Goal: Task Accomplishment & Management: Complete application form

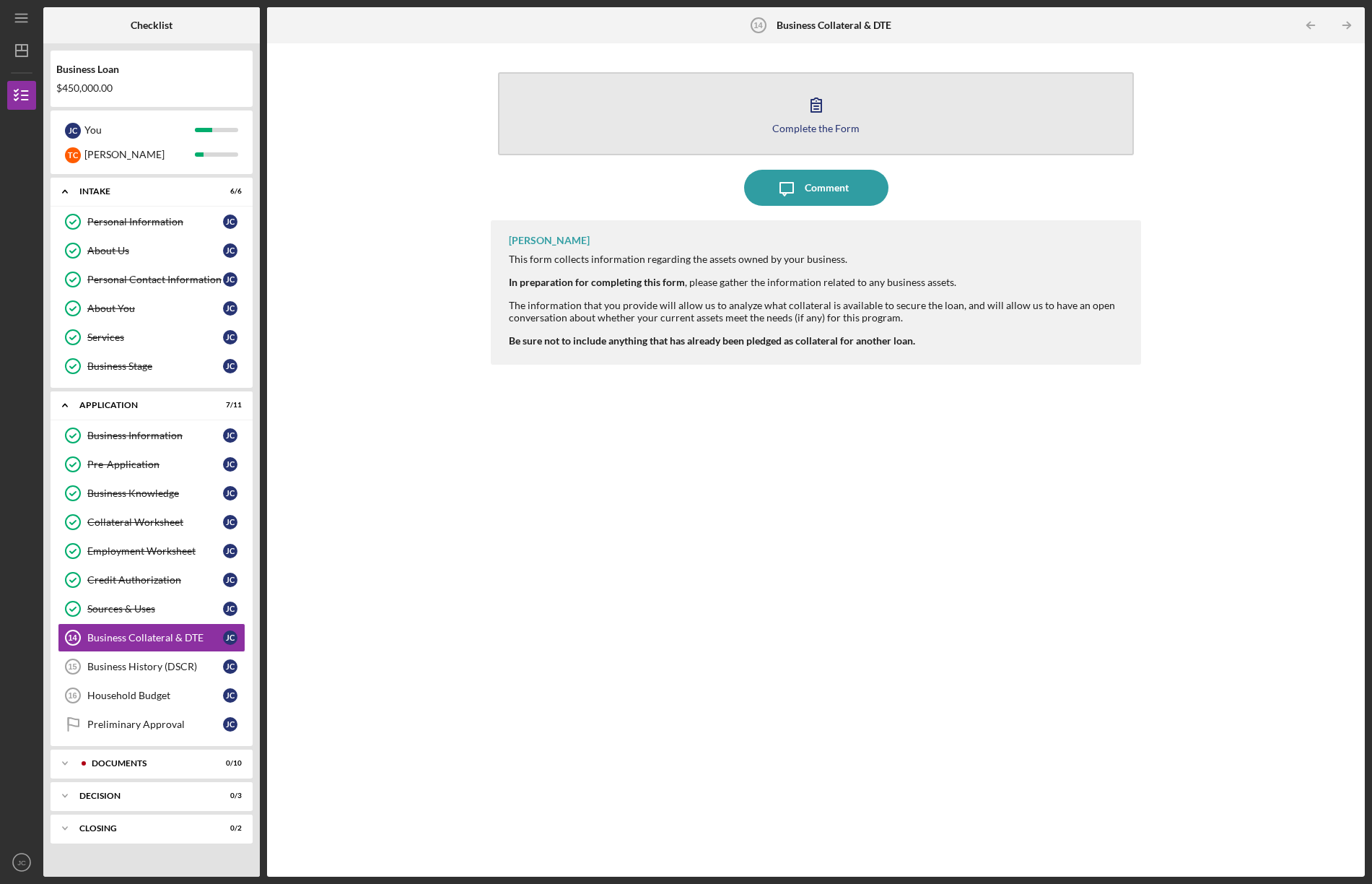
click at [764, 109] on button "Complete the Form Form" at bounding box center [817, 114] width 636 height 83
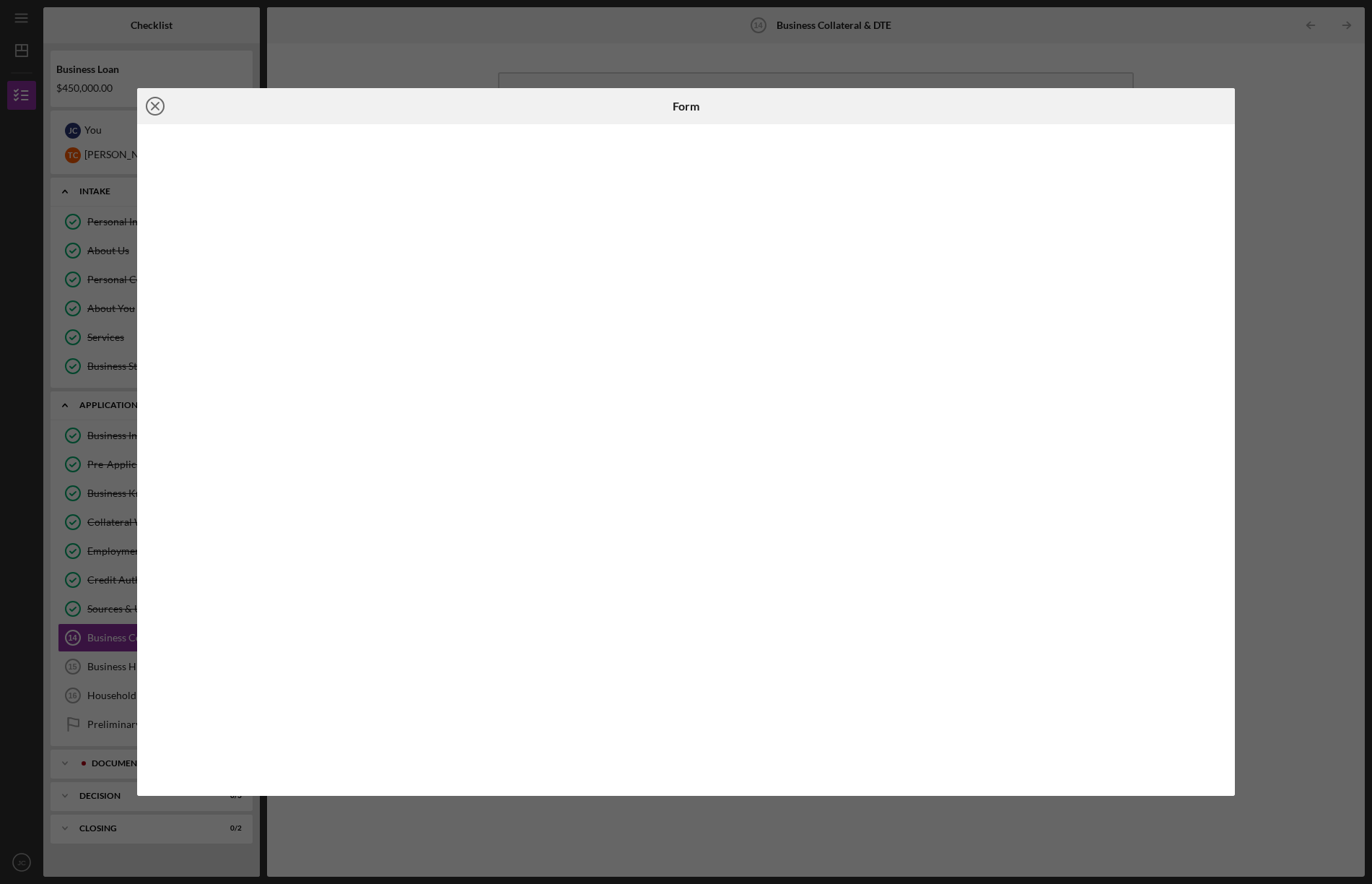
click at [155, 103] on icon "Icon/Close" at bounding box center [155, 106] width 36 height 36
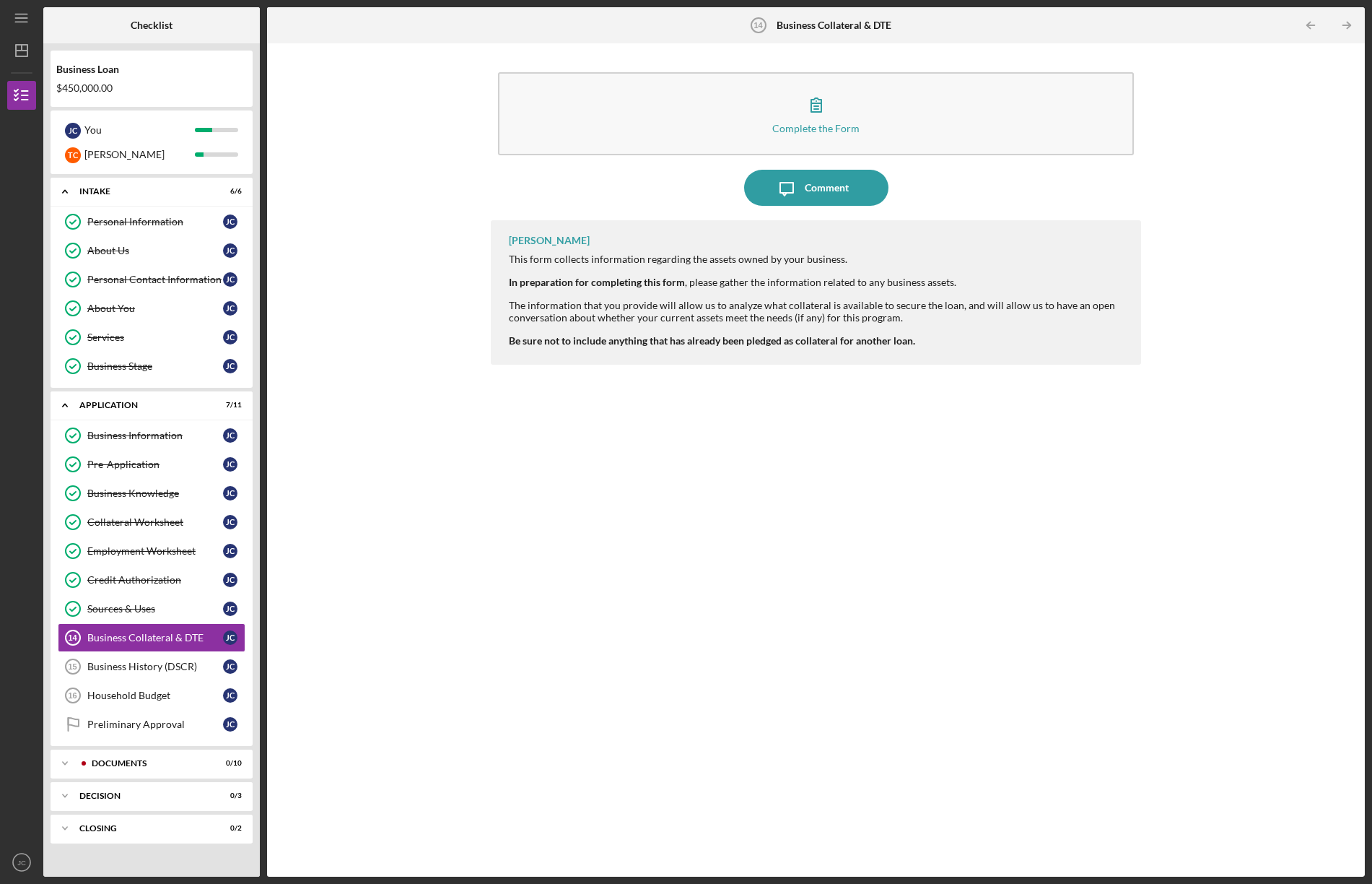
click at [565, 641] on div "[PERSON_NAME] This form collects information regarding the assets owned by your…" at bounding box center [816, 538] width 650 height 635
click at [122, 635] on div "Business Collateral & DTE" at bounding box center [155, 637] width 136 height 12
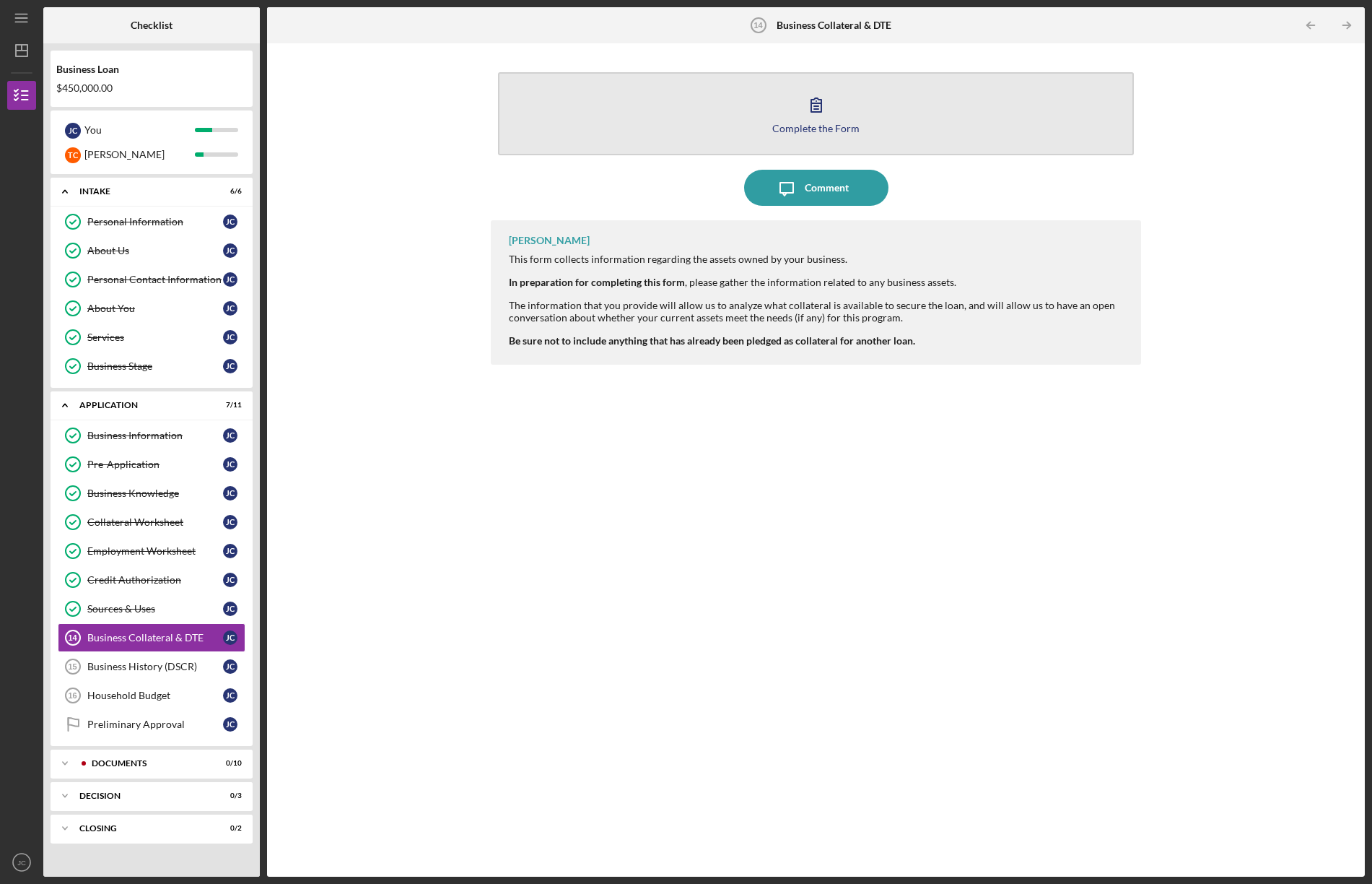
click at [818, 99] on icon "button" at bounding box center [816, 104] width 36 height 36
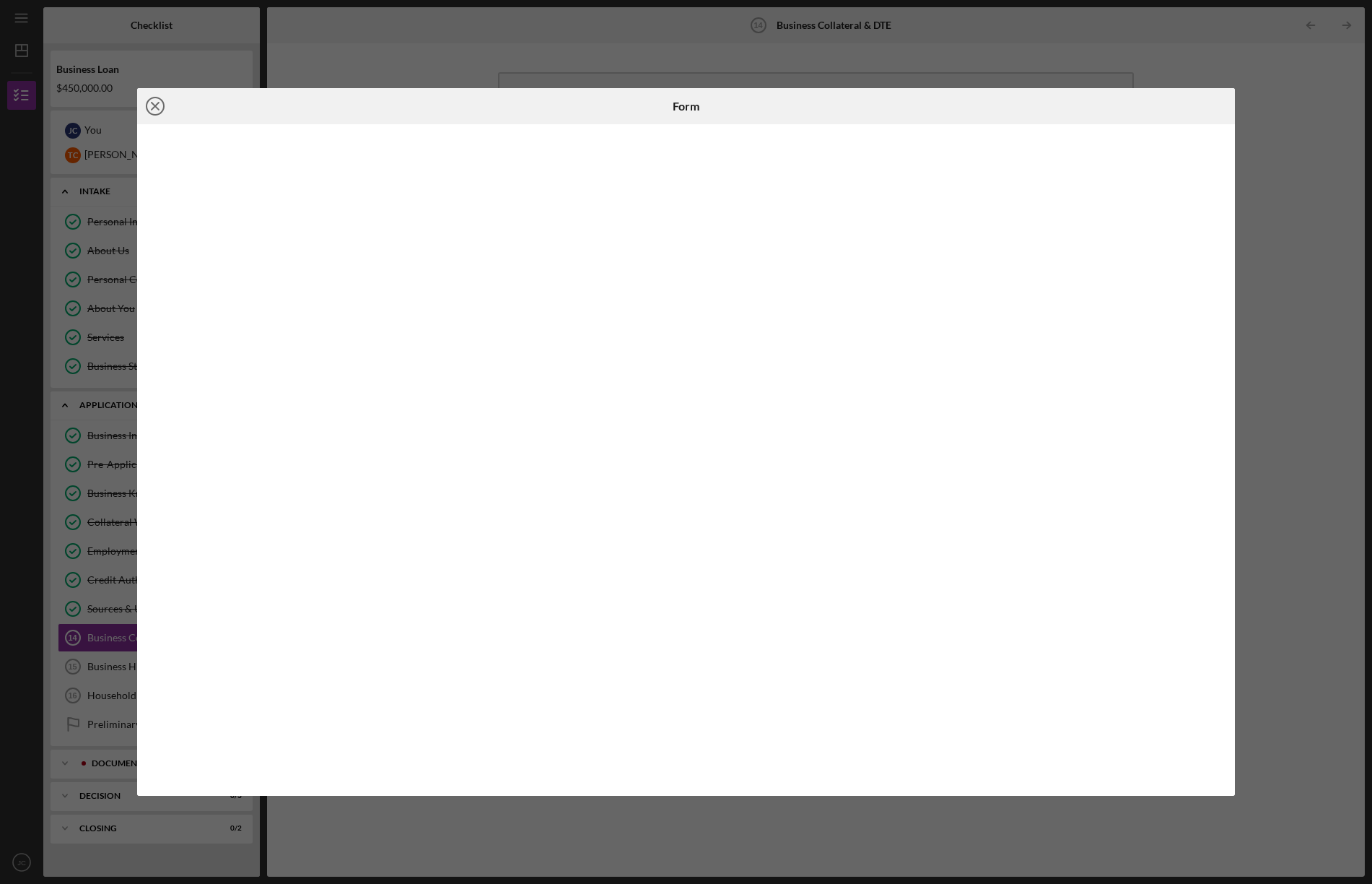
click at [151, 101] on icon "Icon/Close" at bounding box center [155, 106] width 36 height 36
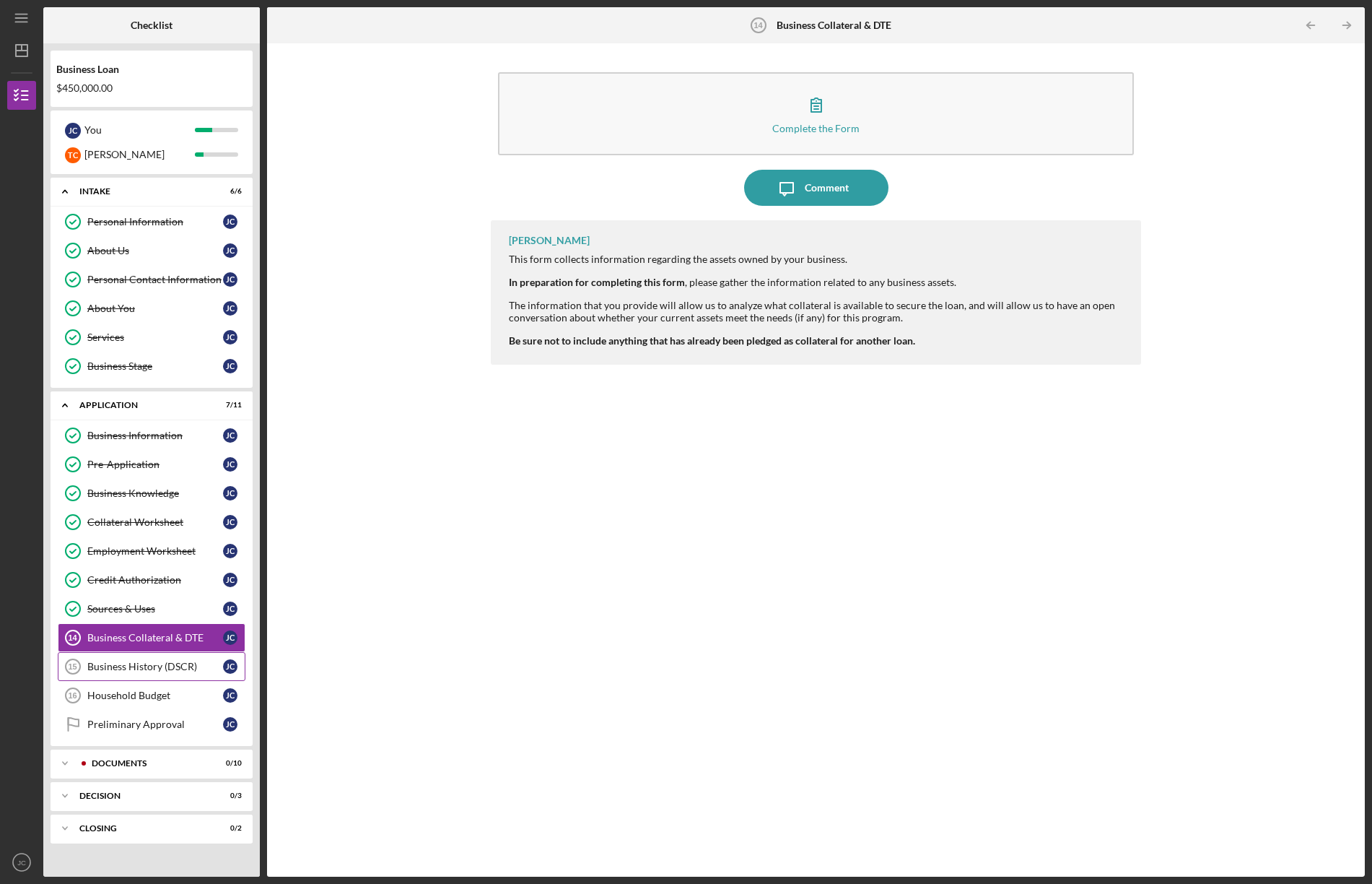
click at [118, 664] on div "Business History (DSCR)" at bounding box center [155, 666] width 136 height 12
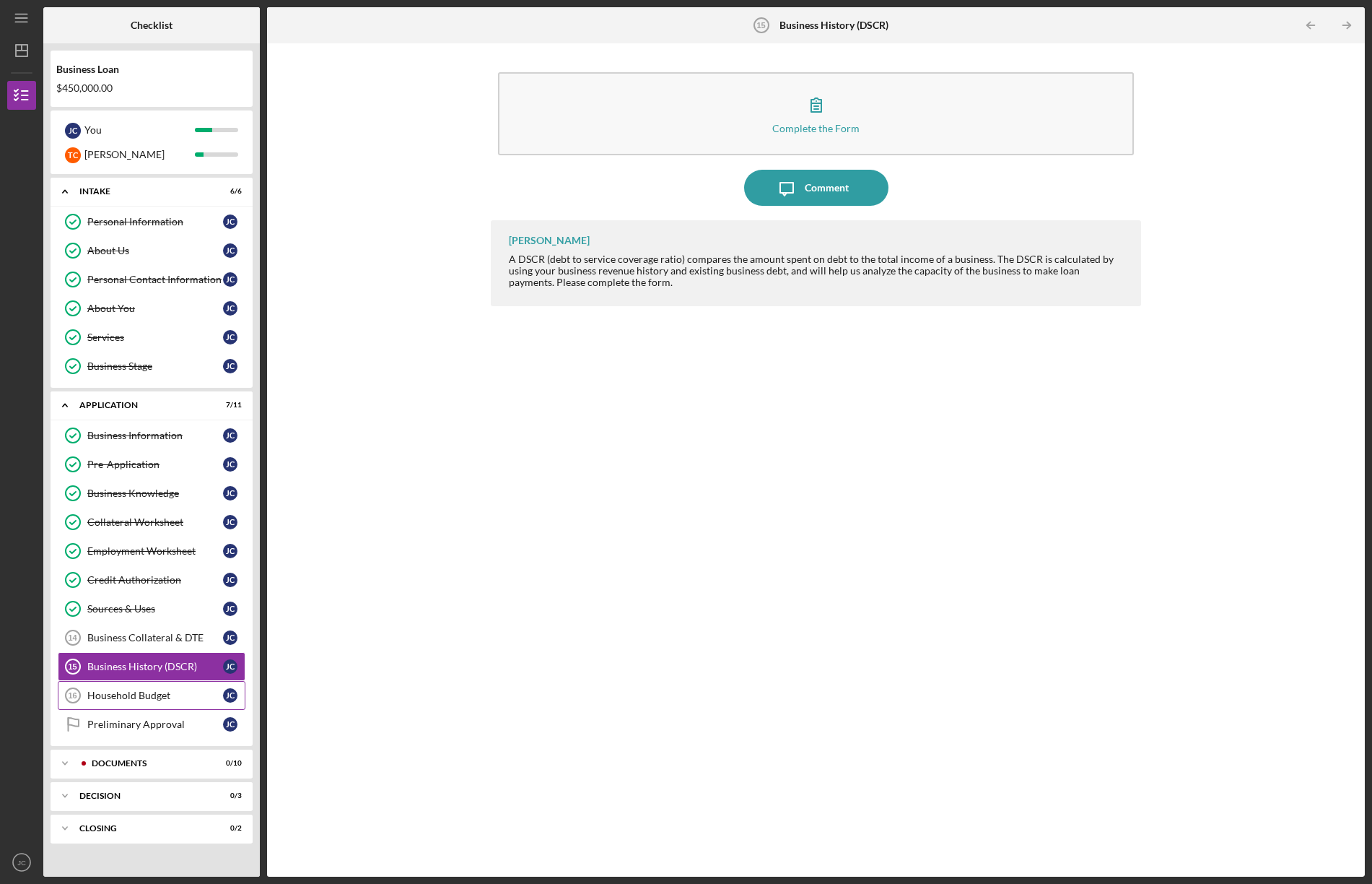
click at [100, 693] on div "Household Budget" at bounding box center [155, 695] width 136 height 12
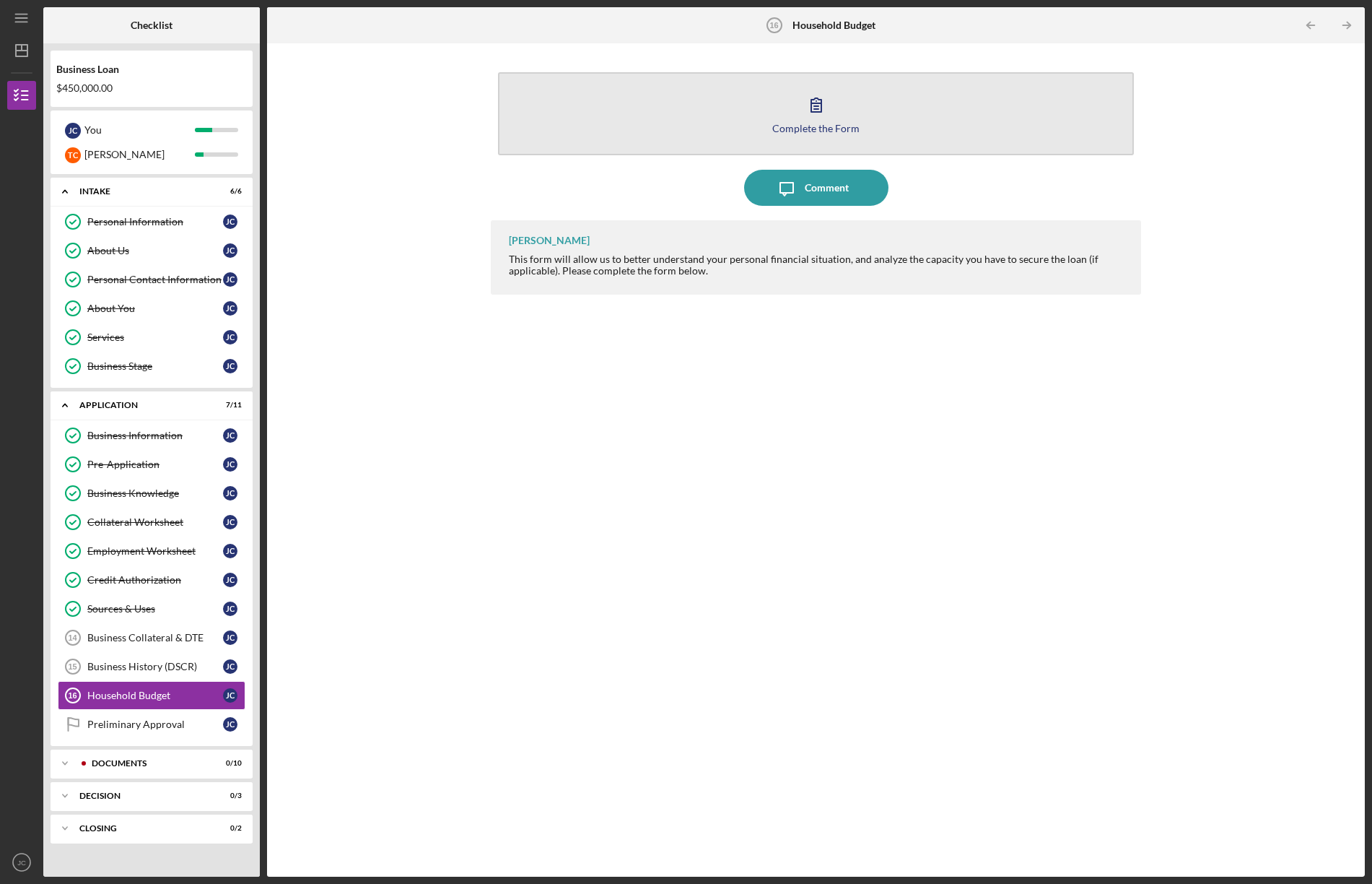
click at [797, 121] on button "Complete the Form Form" at bounding box center [817, 114] width 636 height 83
click at [793, 107] on button "Complete the Form Form" at bounding box center [817, 114] width 636 height 83
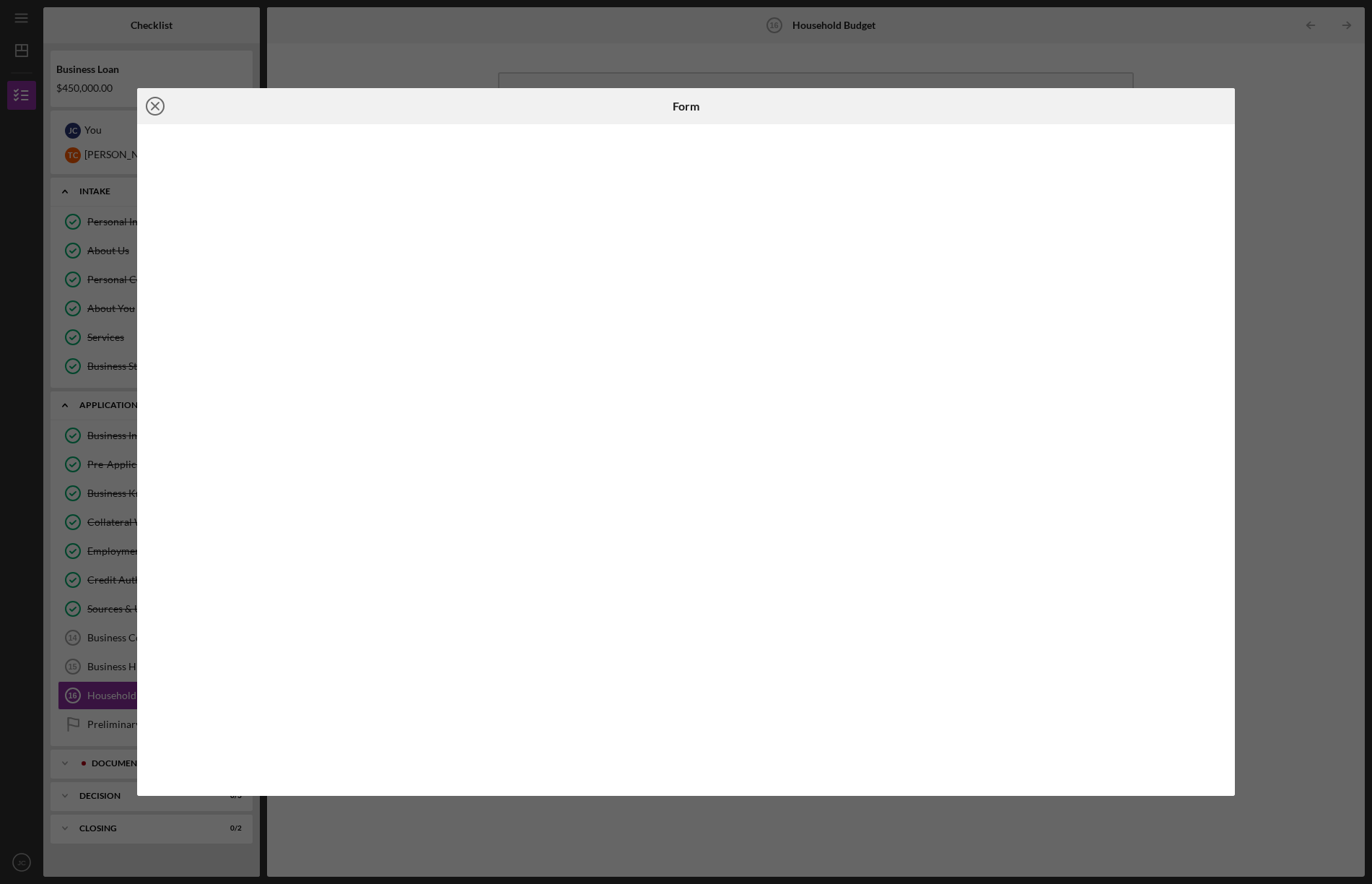
click at [156, 103] on icon "Icon/Close" at bounding box center [155, 106] width 36 height 36
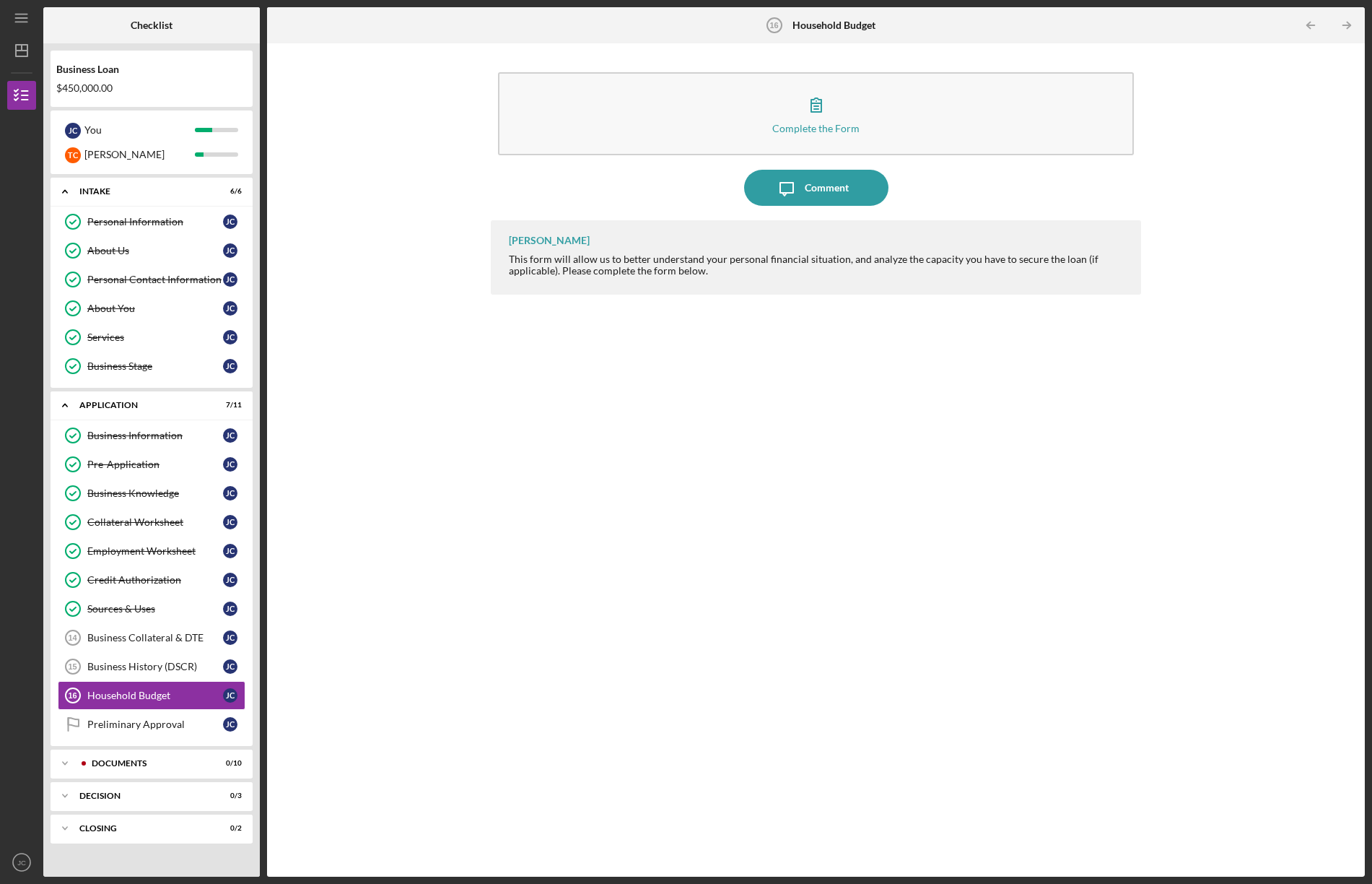
click at [366, 664] on div "Complete the Form Form Icon/Message Comment [PERSON_NAME] This form will allow …" at bounding box center [816, 460] width 1084 height 819
drag, startPoint x: 88, startPoint y: 92, endPoint x: 112, endPoint y: 91, distance: 24.0
click at [93, 91] on div "$450,000.00" at bounding box center [151, 88] width 190 height 12
click at [120, 86] on div "$450,000.00" at bounding box center [151, 88] width 190 height 12
click at [144, 723] on div "Preliminary Approval" at bounding box center [155, 724] width 136 height 12
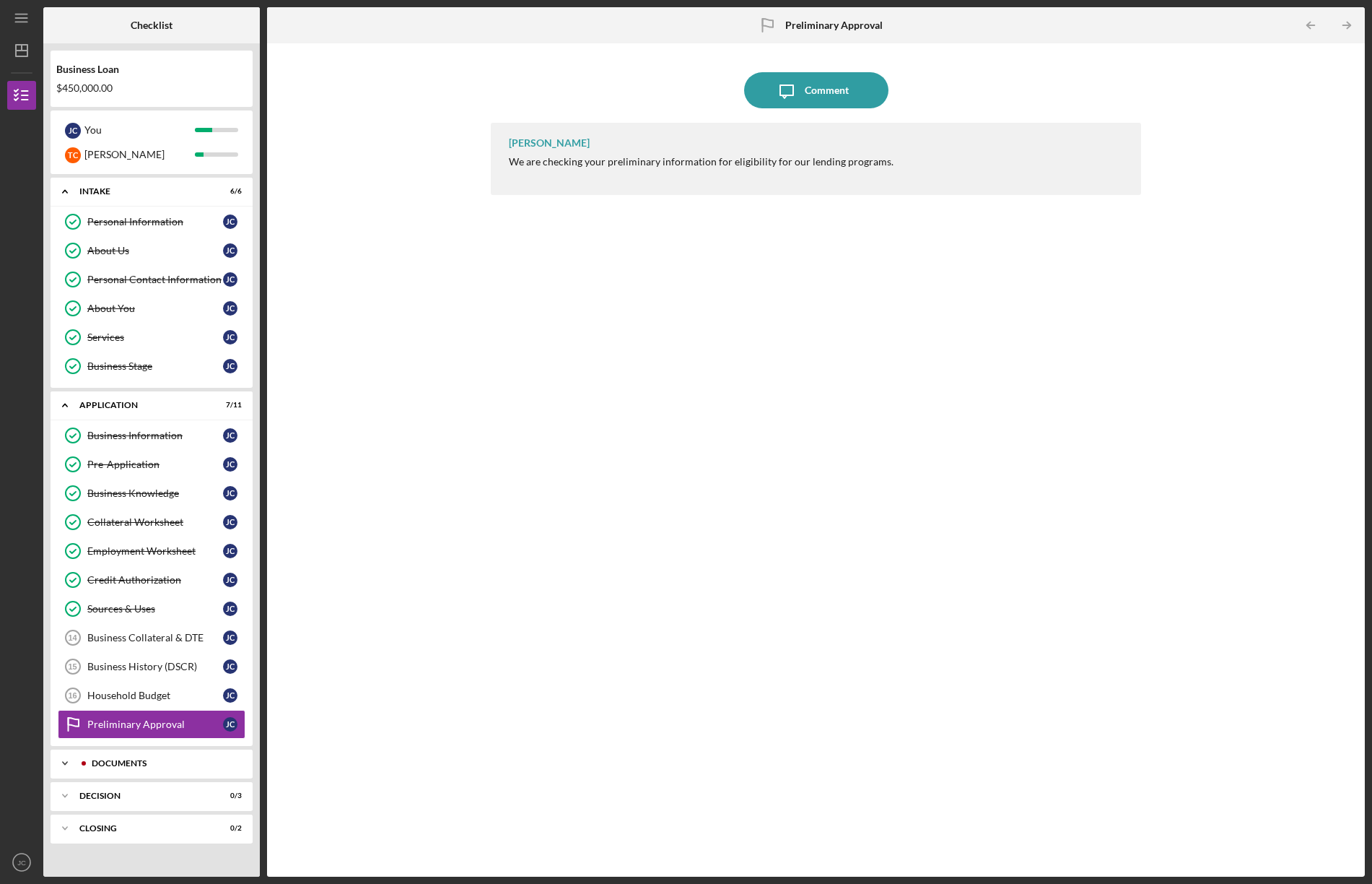
click at [143, 762] on div "Documents" at bounding box center [163, 763] width 143 height 8
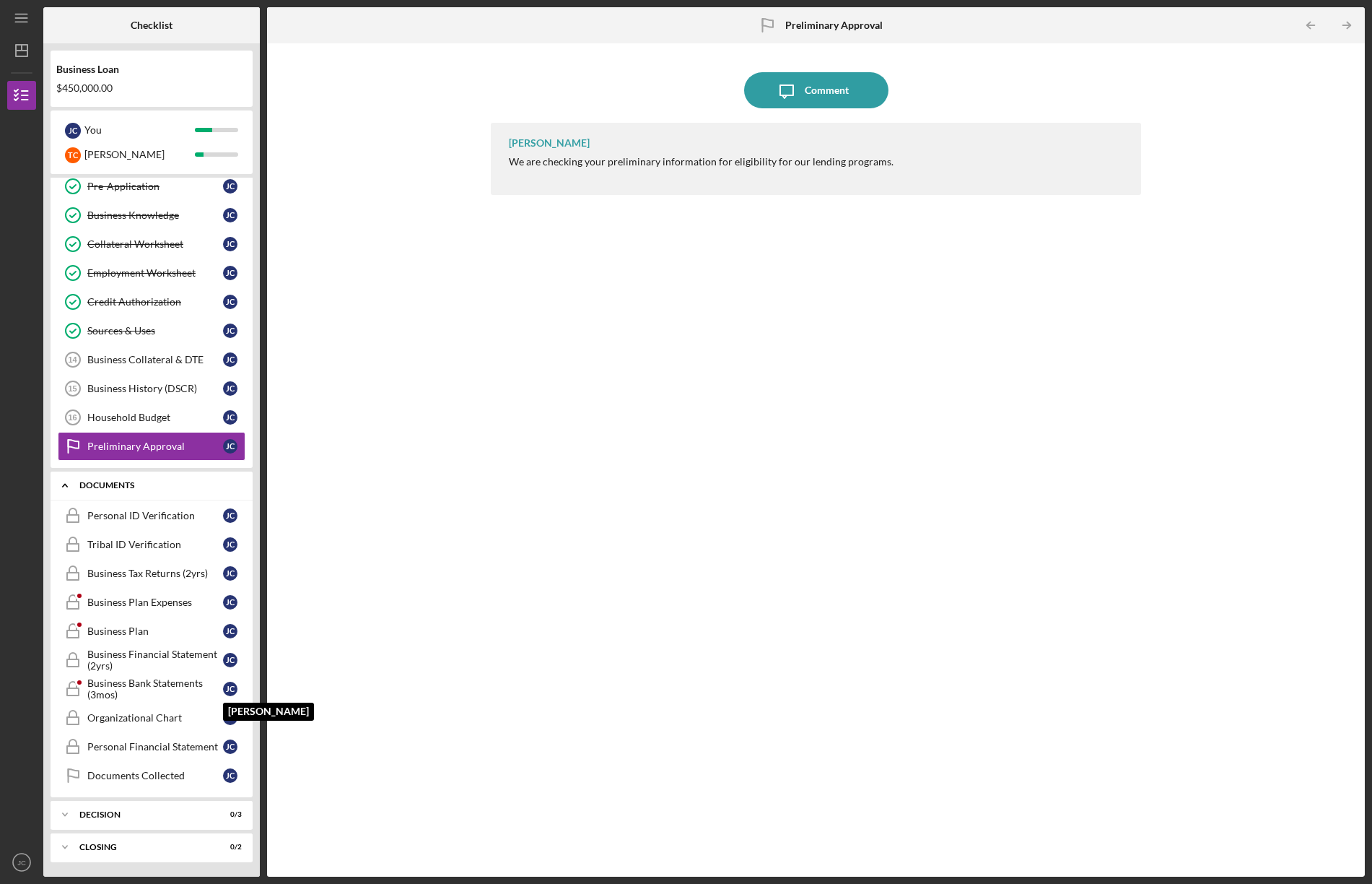
scroll to position [278, 0]
click at [163, 519] on div "Personal ID Verification" at bounding box center [155, 516] width 136 height 12
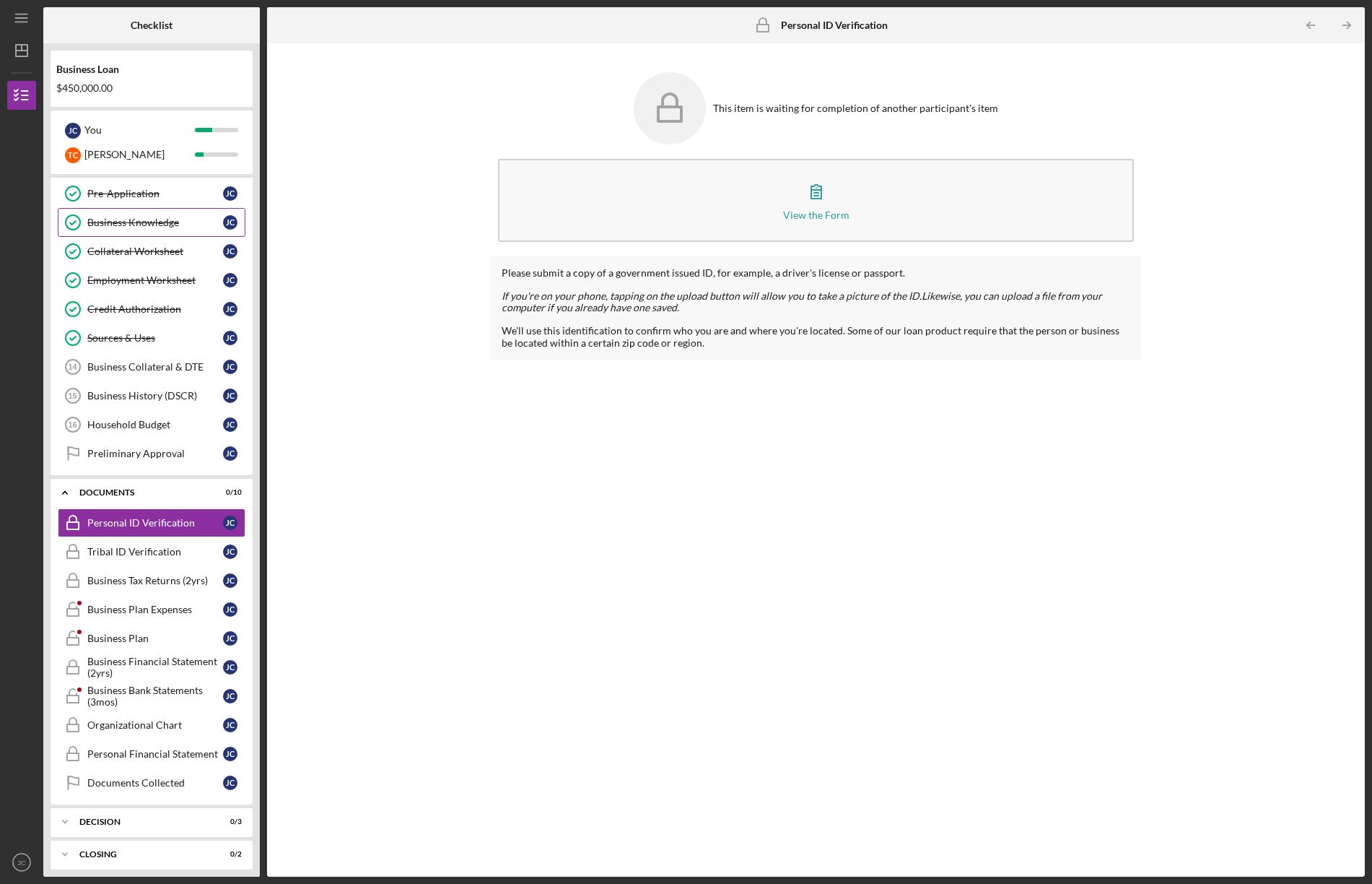
scroll to position [273, 0]
click at [120, 550] on div "Tribal ID Verification" at bounding box center [155, 550] width 136 height 12
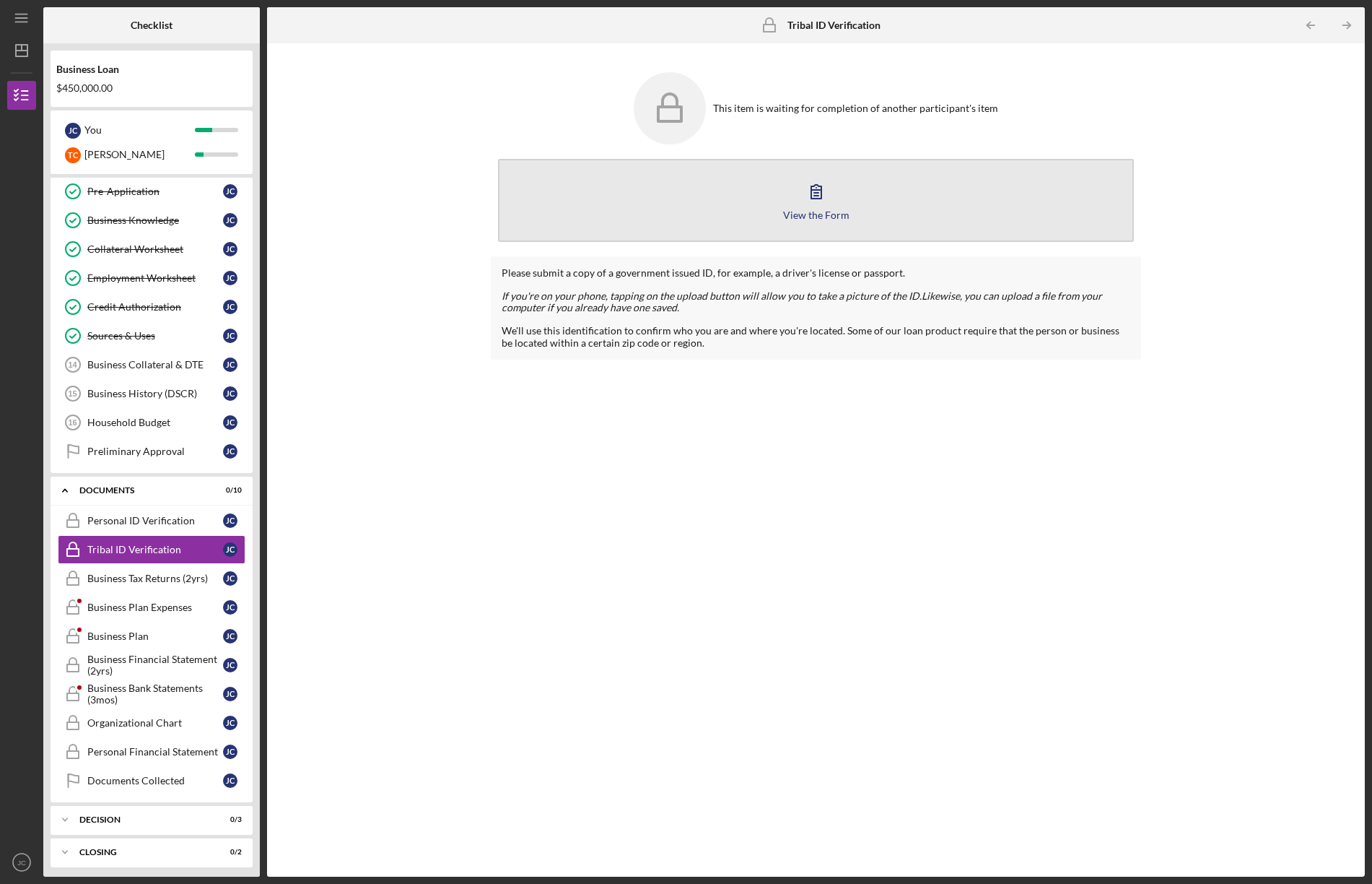
click at [831, 190] on icon "button" at bounding box center [816, 191] width 36 height 36
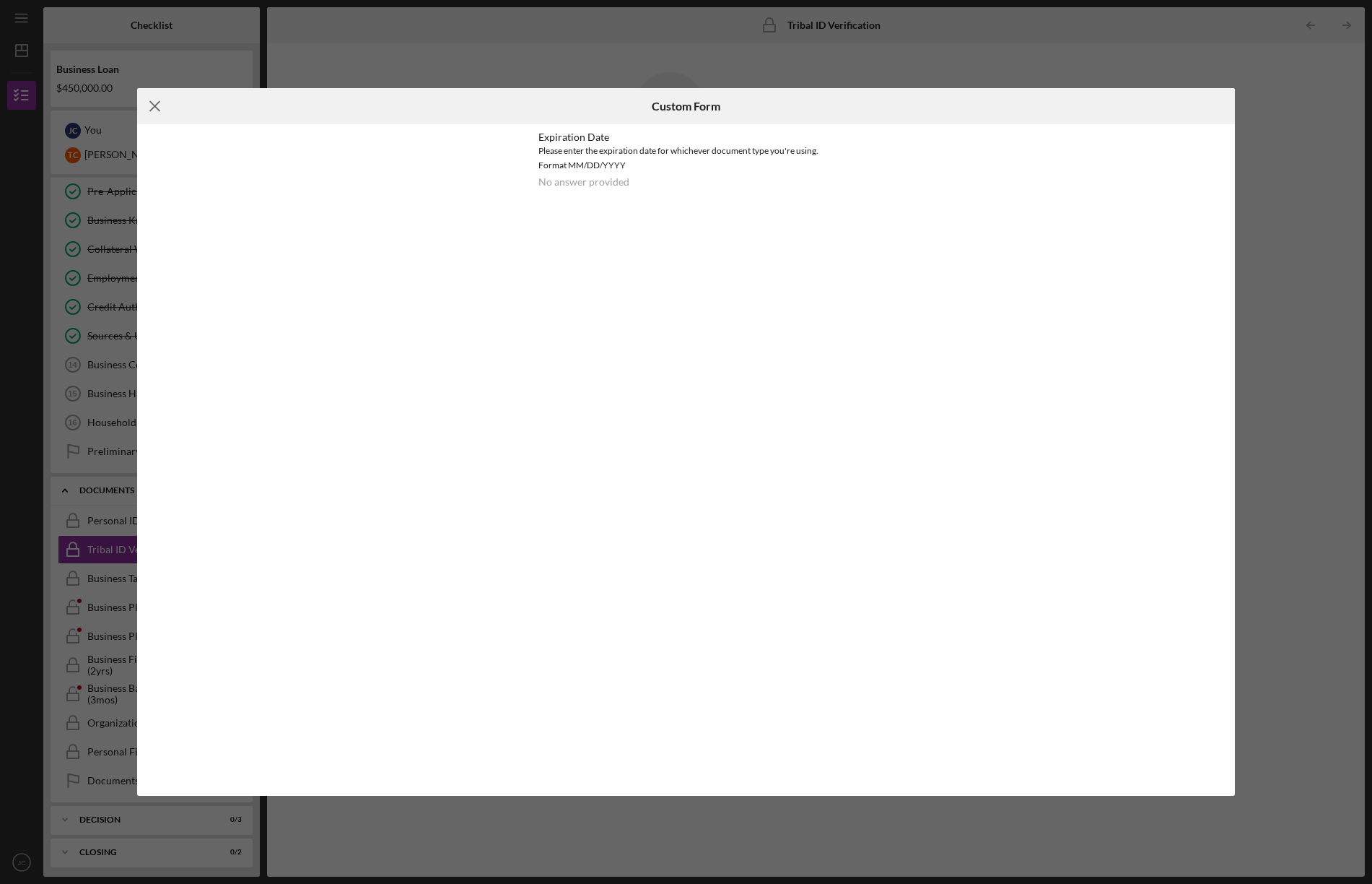
click at [153, 103] on icon "Icon/Menu Close" at bounding box center [155, 106] width 36 height 36
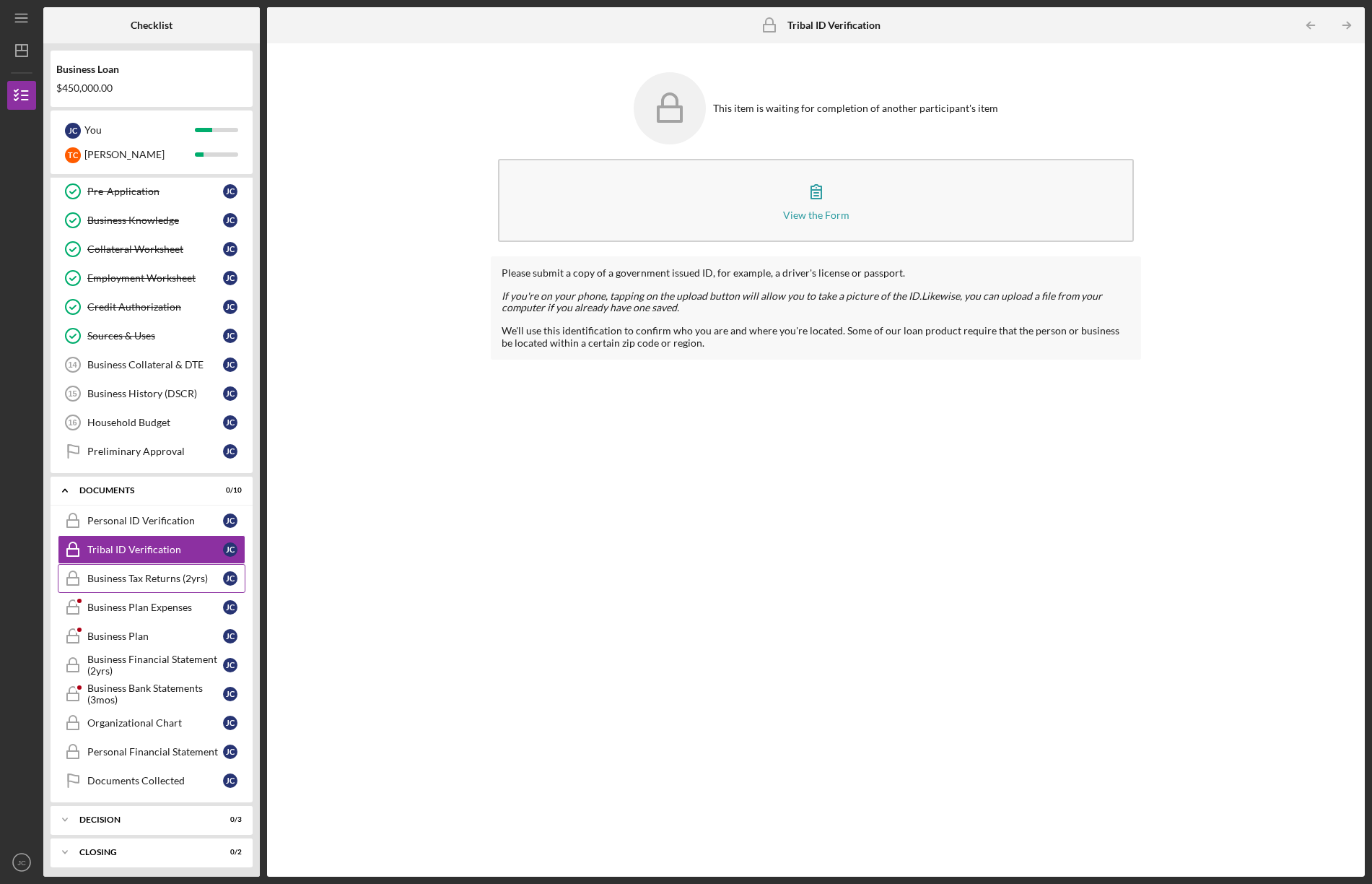
drag, startPoint x: 113, startPoint y: 580, endPoint x: 149, endPoint y: 577, distance: 36.1
click at [113, 580] on div "Business Tax Returns (2yrs)" at bounding box center [155, 578] width 136 height 12
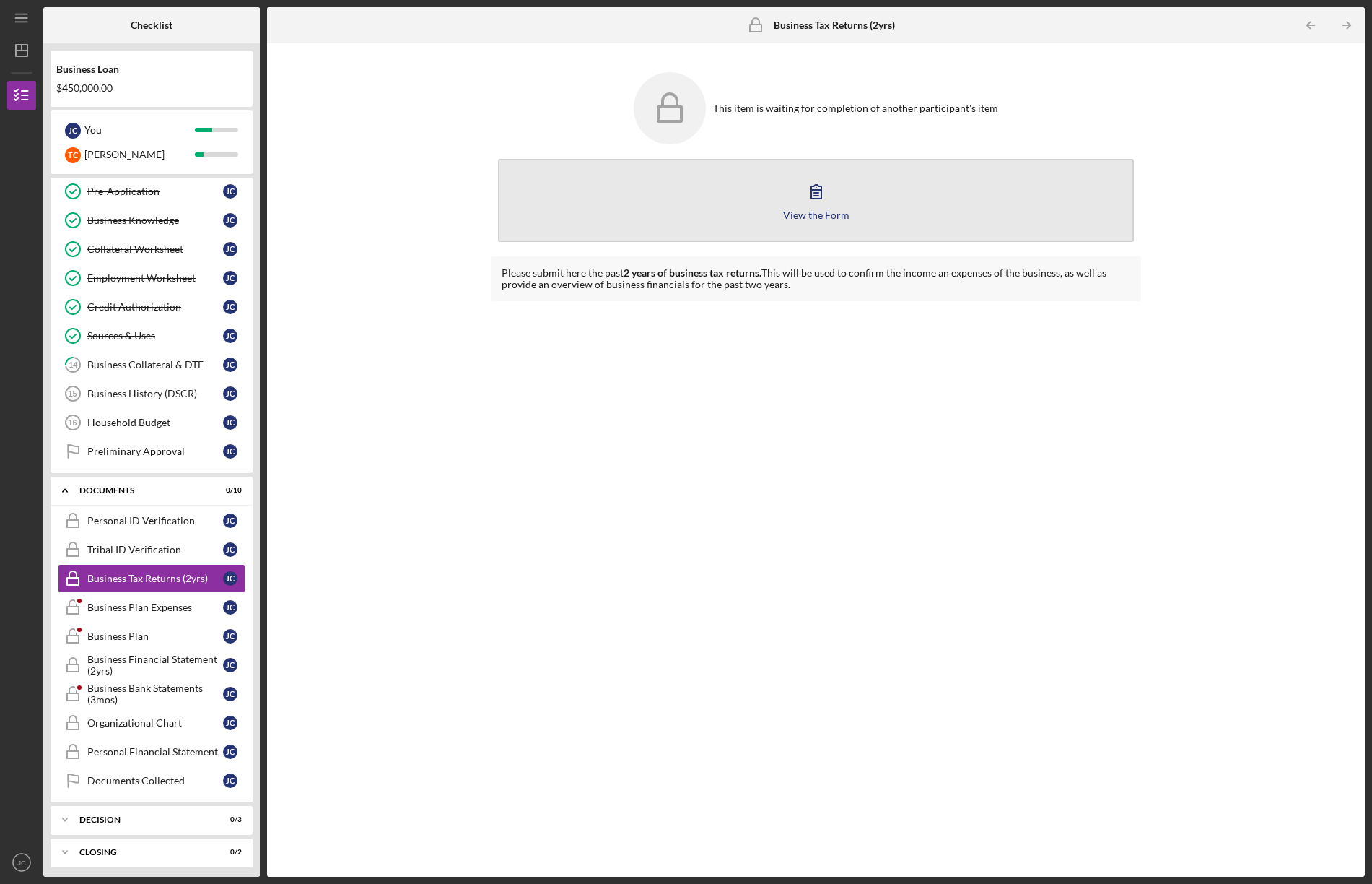
click at [830, 211] on div "View the Form" at bounding box center [817, 215] width 66 height 11
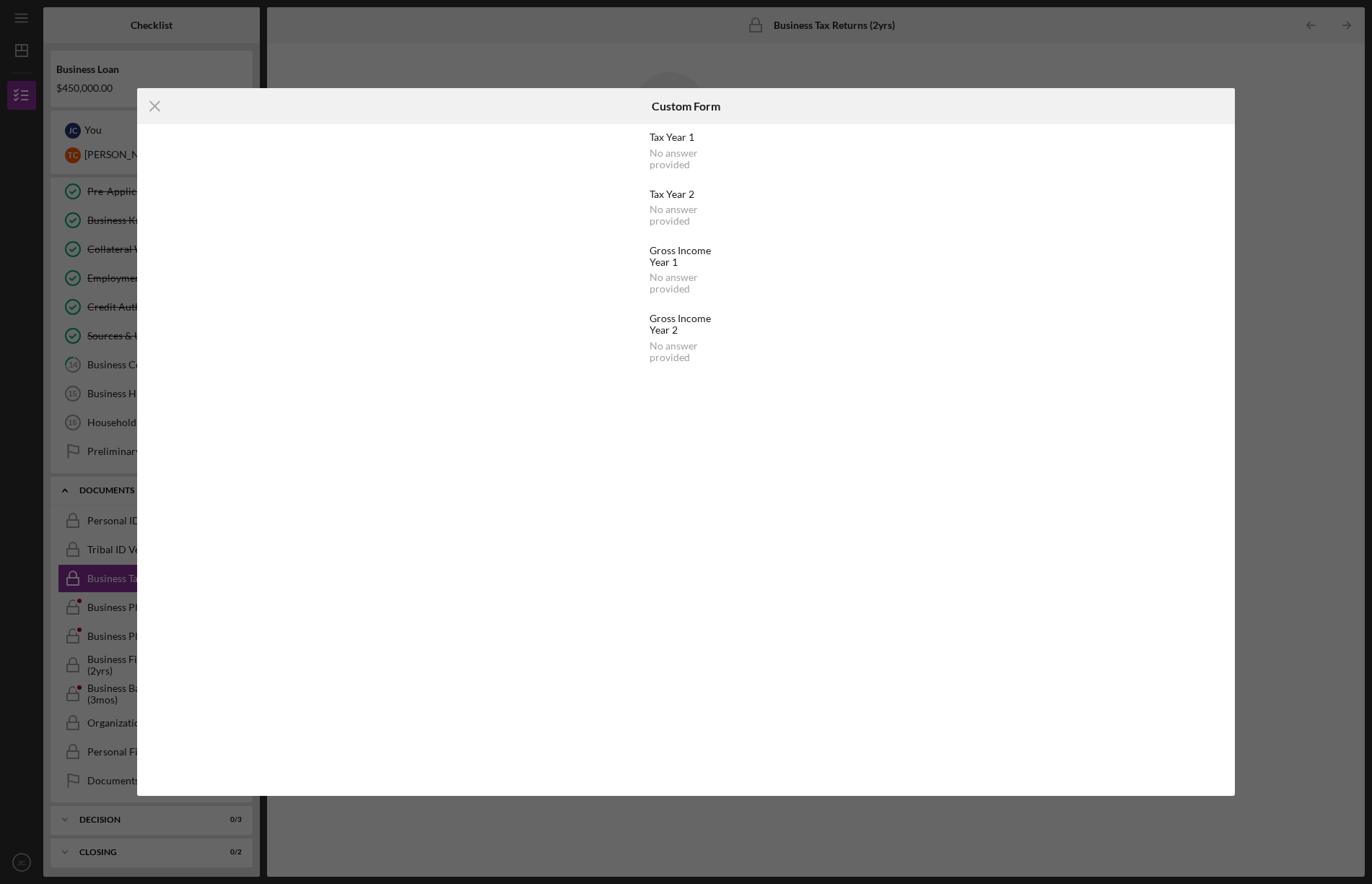
click at [669, 136] on div "Tax Year 1" at bounding box center [686, 137] width 74 height 12
click at [673, 152] on div "No answer provided" at bounding box center [686, 159] width 74 height 23
click at [673, 163] on div "No answer provided" at bounding box center [686, 159] width 74 height 23
click at [156, 105] on line at bounding box center [155, 106] width 9 height 9
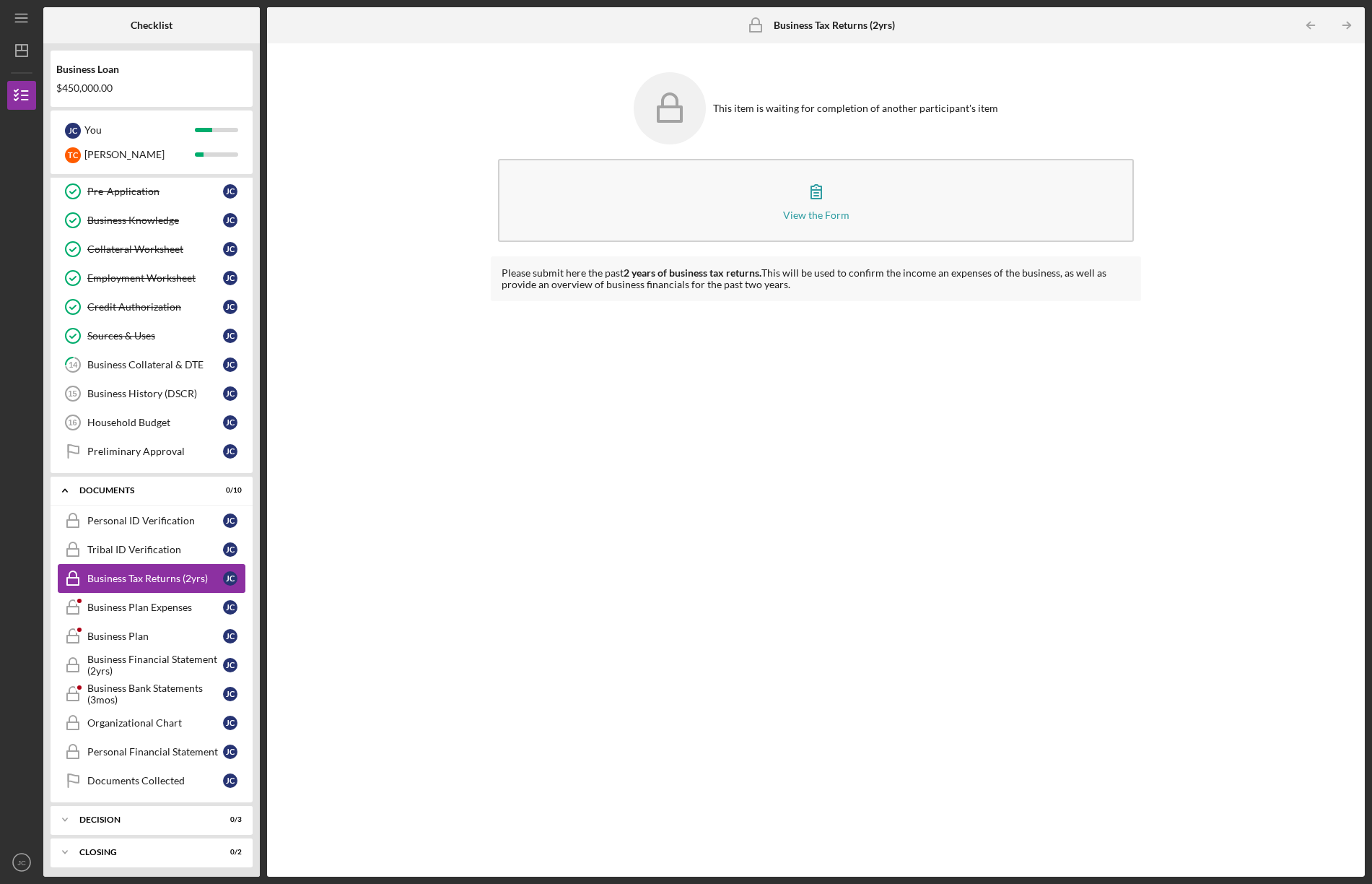
click at [148, 579] on div "Business Tax Returns (2yrs)" at bounding box center [155, 578] width 136 height 12
click at [113, 603] on div "Business Plan Expenses" at bounding box center [155, 607] width 136 height 12
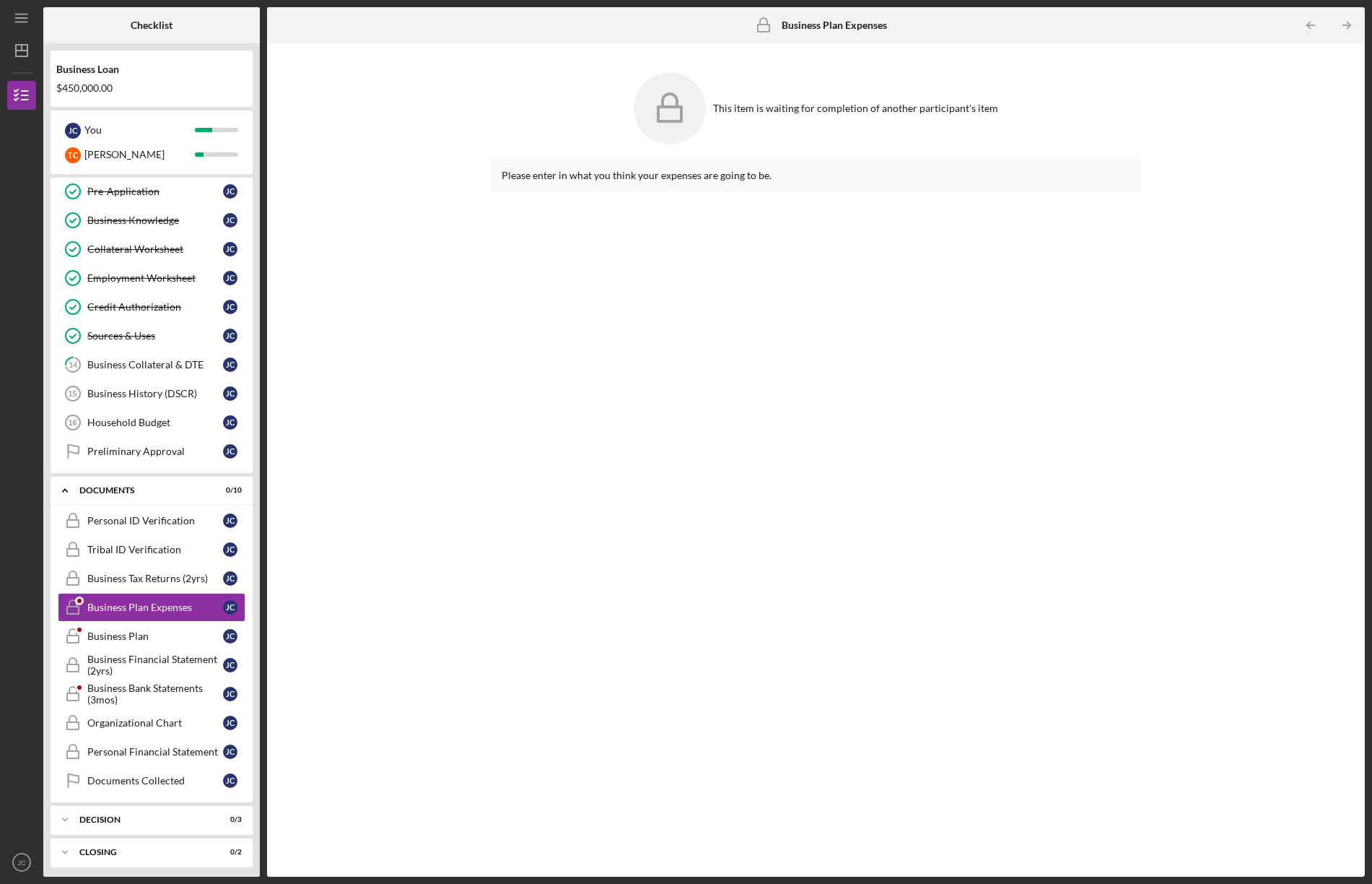
drag, startPoint x: 873, startPoint y: 200, endPoint x: 855, endPoint y: 189, distance: 21.1
click at [872, 201] on div "Please enter in what you think your expenses are going to be." at bounding box center [816, 506] width 650 height 696
click at [844, 179] on div "Please enter in what you think your expenses are going to be." at bounding box center [816, 175] width 629 height 12
click at [689, 106] on icon at bounding box center [670, 109] width 72 height 72
click at [447, 620] on div "This item is waiting for completion of another participant's item Please enter …" at bounding box center [816, 460] width 1084 height 819
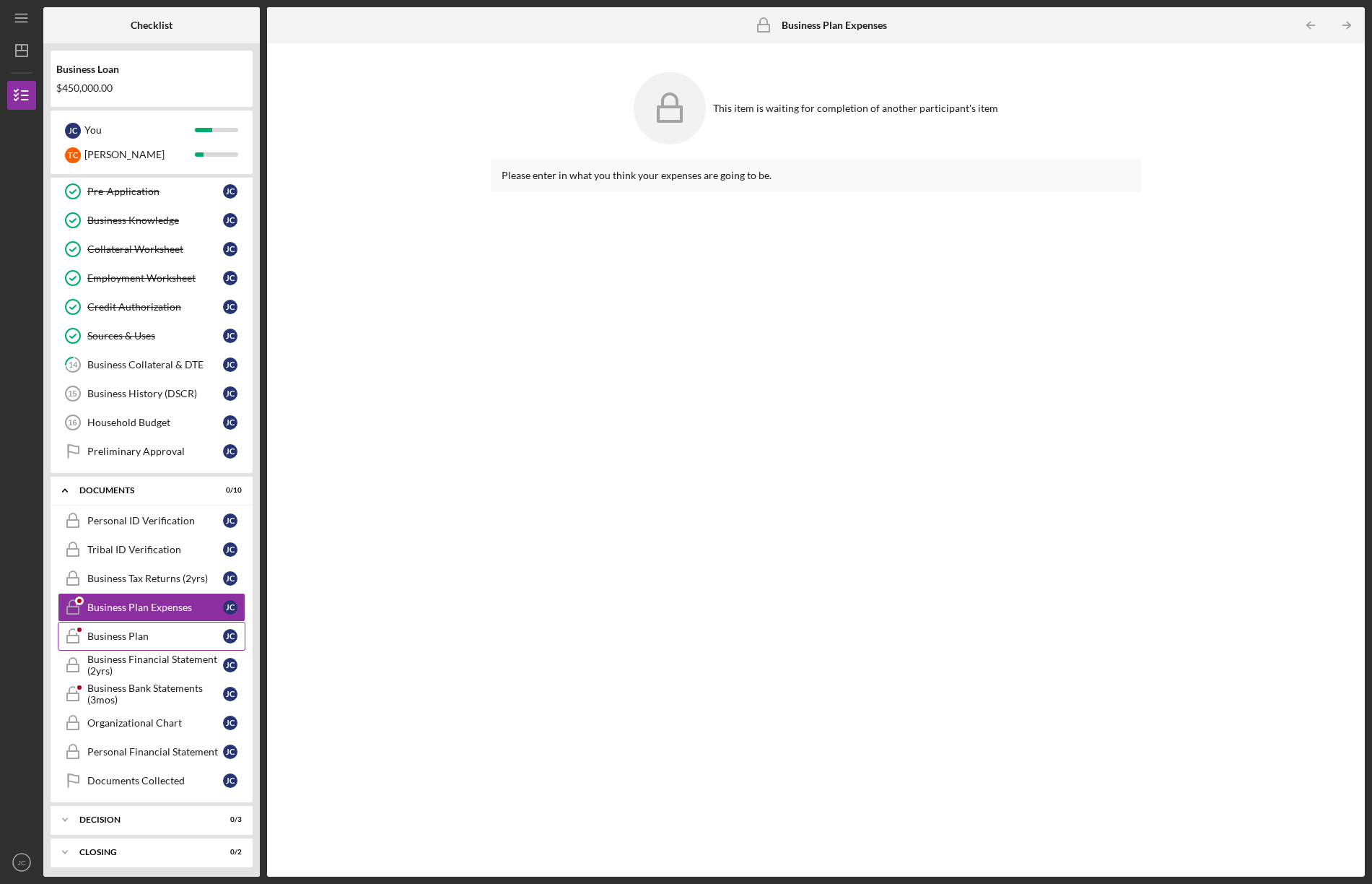
drag, startPoint x: 112, startPoint y: 633, endPoint x: 120, endPoint y: 633, distance: 8.0
click at [112, 633] on div "Business Plan" at bounding box center [155, 636] width 136 height 12
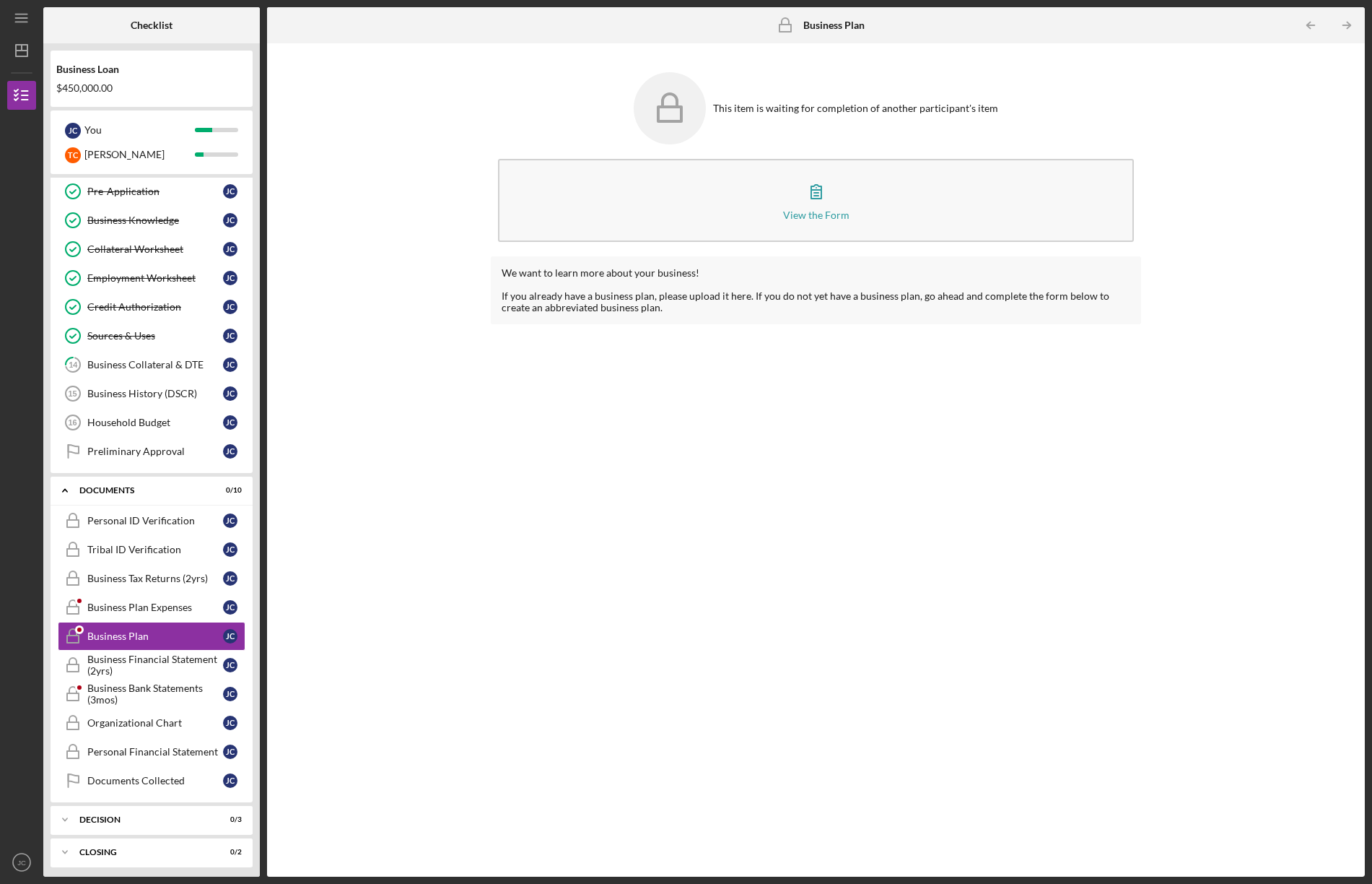
click at [361, 681] on div "This item is waiting for completion of another participant's item View the Form…" at bounding box center [816, 460] width 1084 height 819
click at [98, 661] on div "Business Financial Statement (2yrs)" at bounding box center [155, 665] width 136 height 23
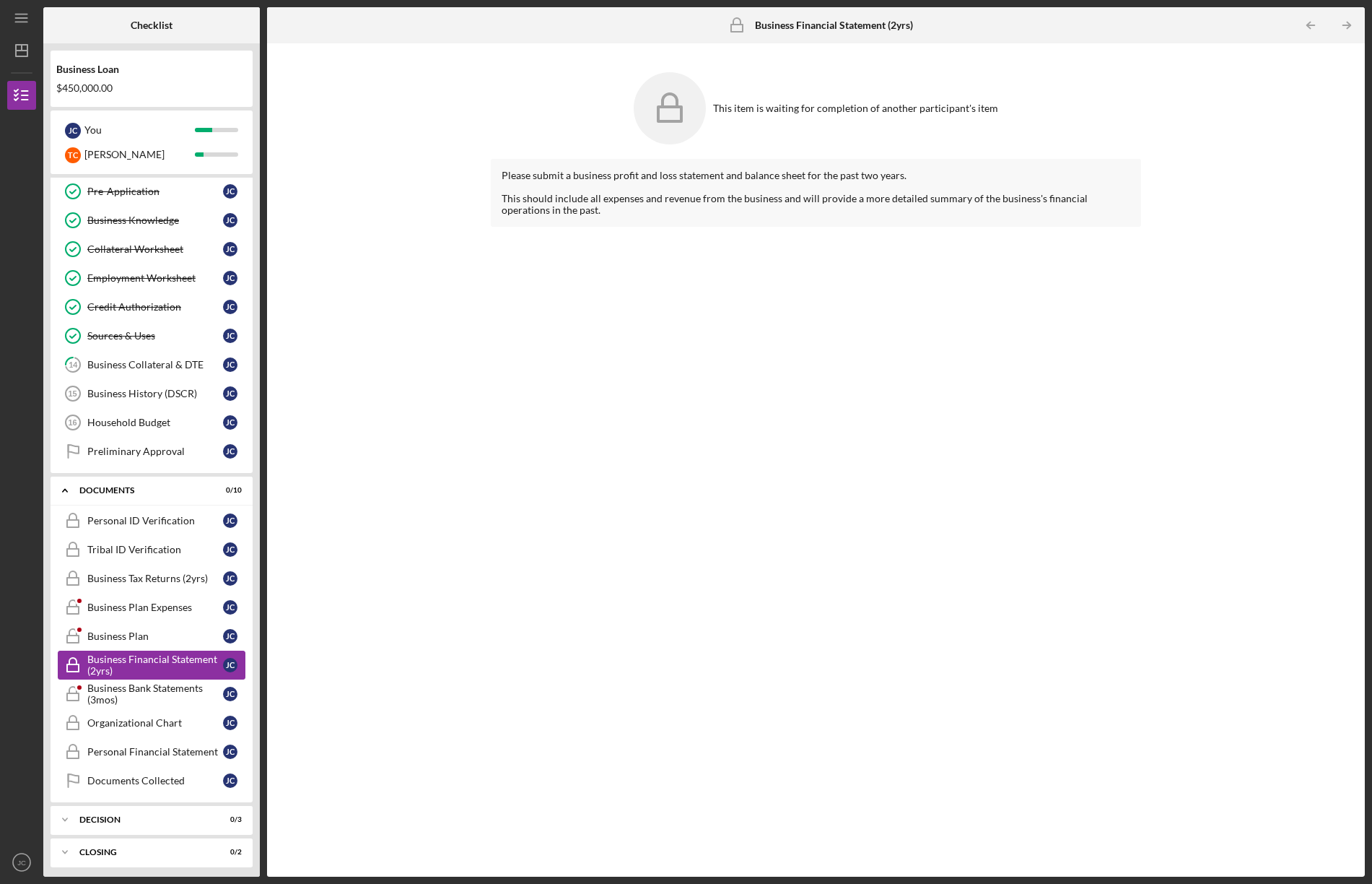
click at [176, 662] on div "Business Financial Statement (2yrs)" at bounding box center [155, 665] width 136 height 23
click at [153, 697] on div "Business Bank Statements (3mos)" at bounding box center [155, 694] width 136 height 23
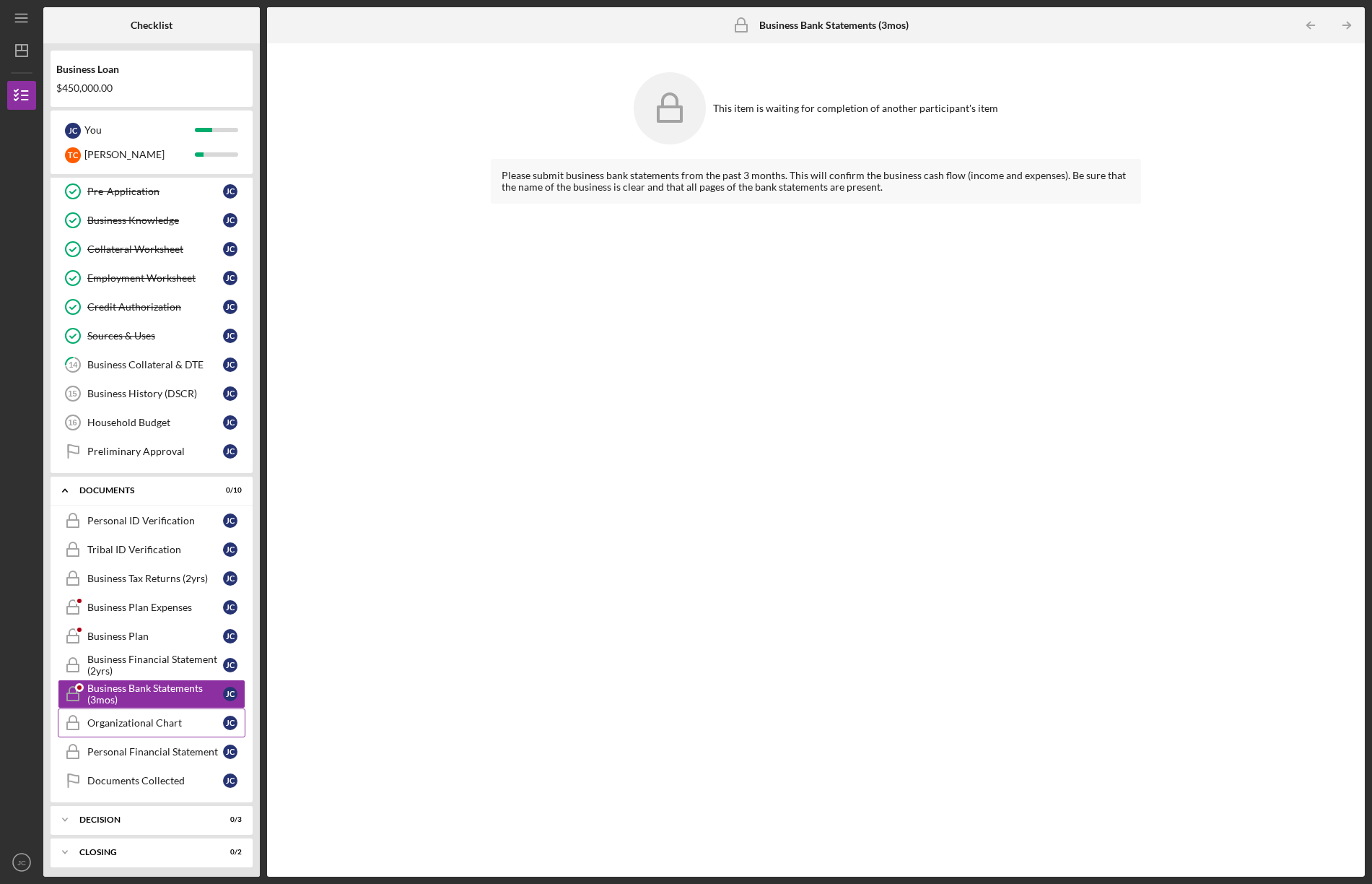
click at [127, 721] on div "Organizational Chart" at bounding box center [155, 722] width 136 height 12
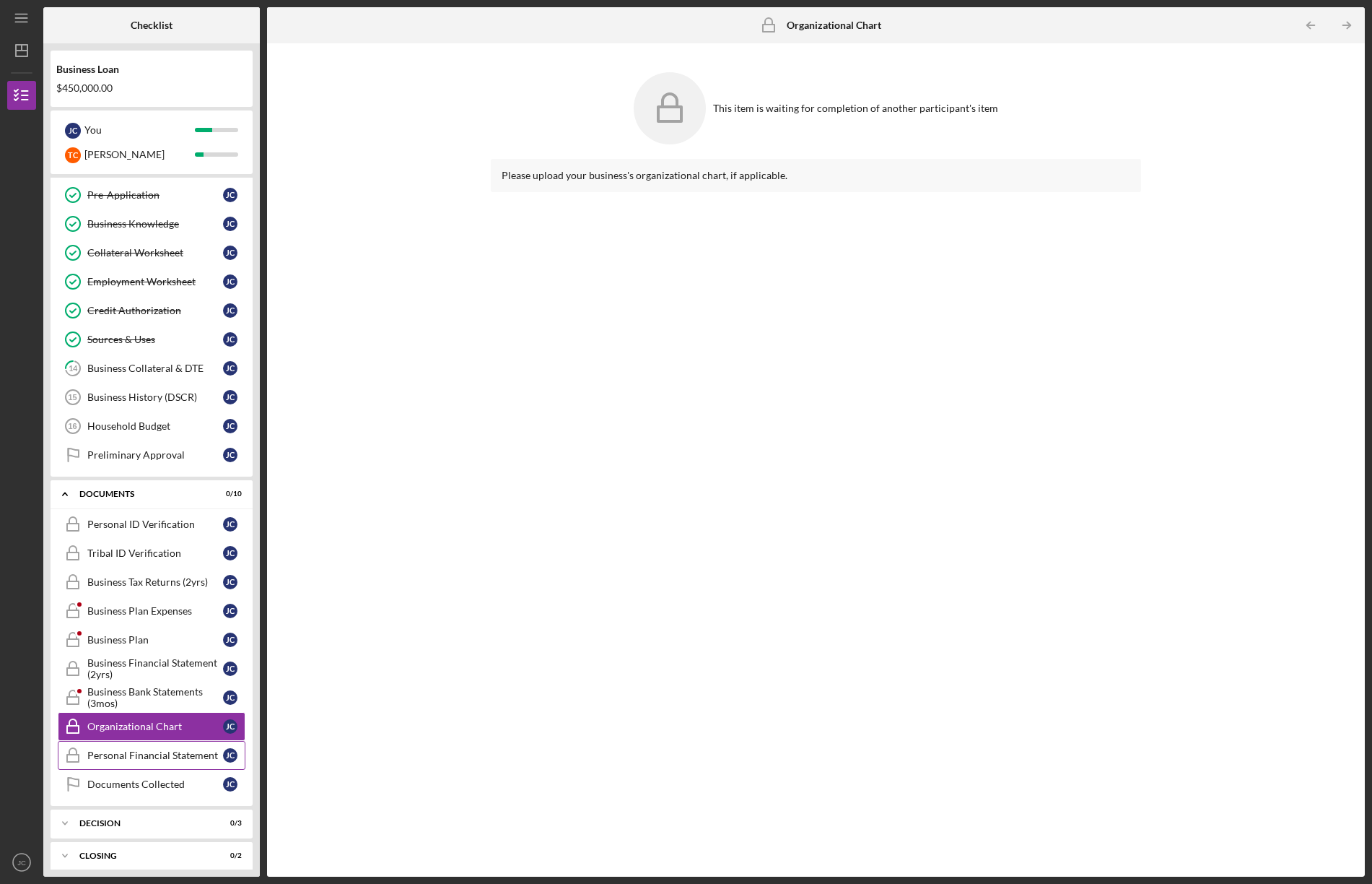
click at [135, 752] on div "Personal Financial Statement" at bounding box center [155, 755] width 136 height 12
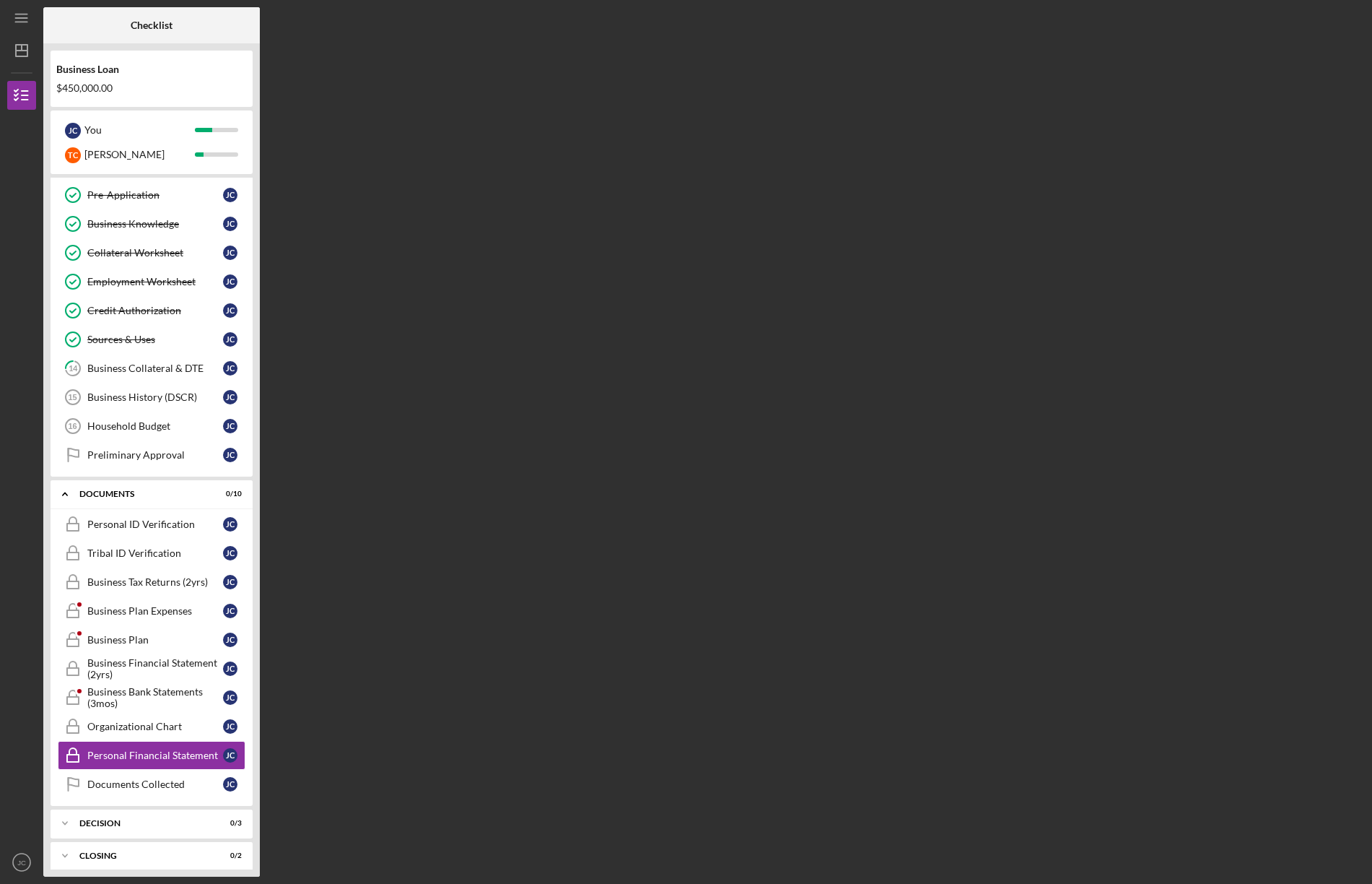
scroll to position [268, 0]
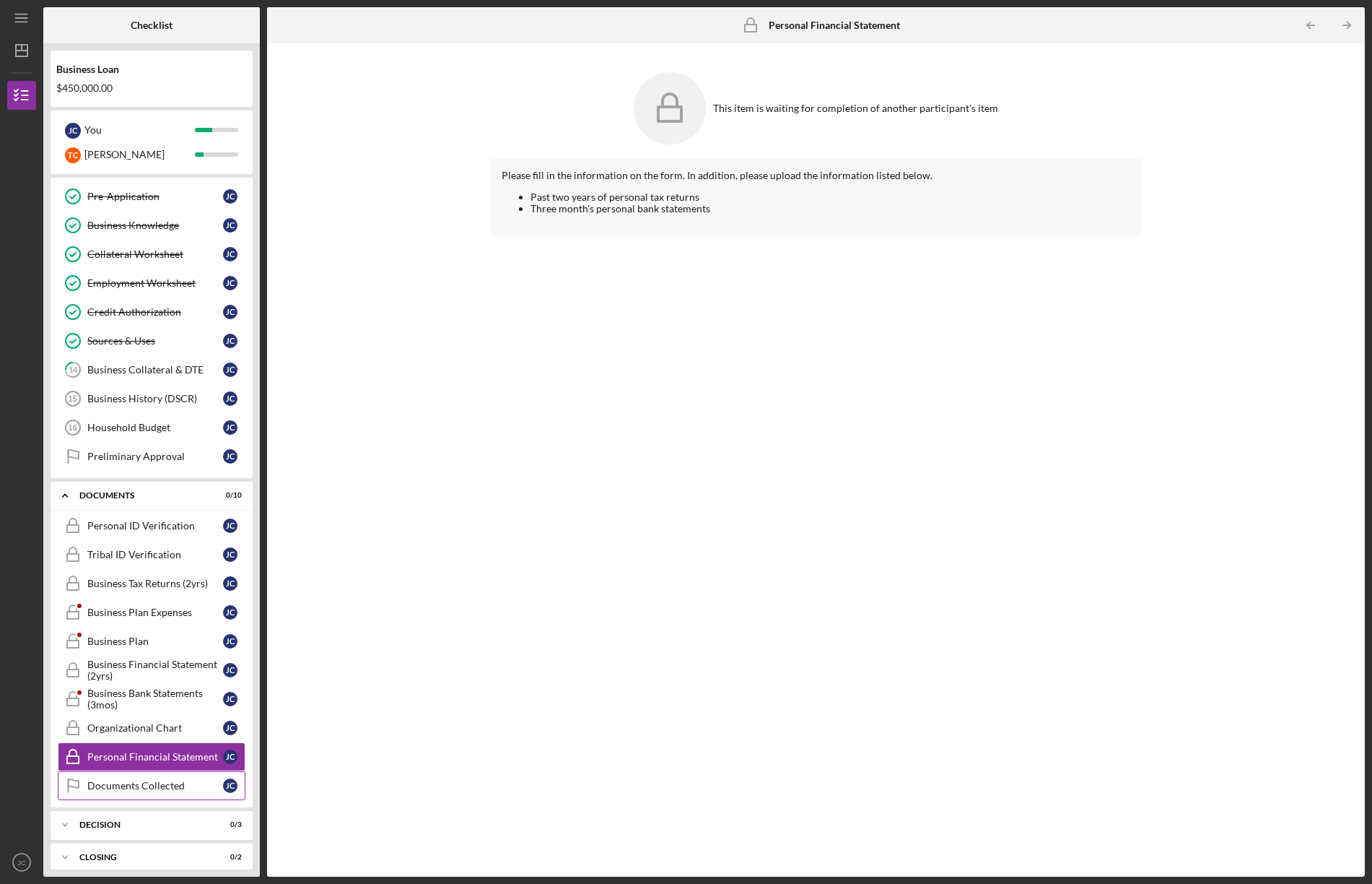
click at [110, 783] on div "Documents Collected" at bounding box center [155, 785] width 136 height 12
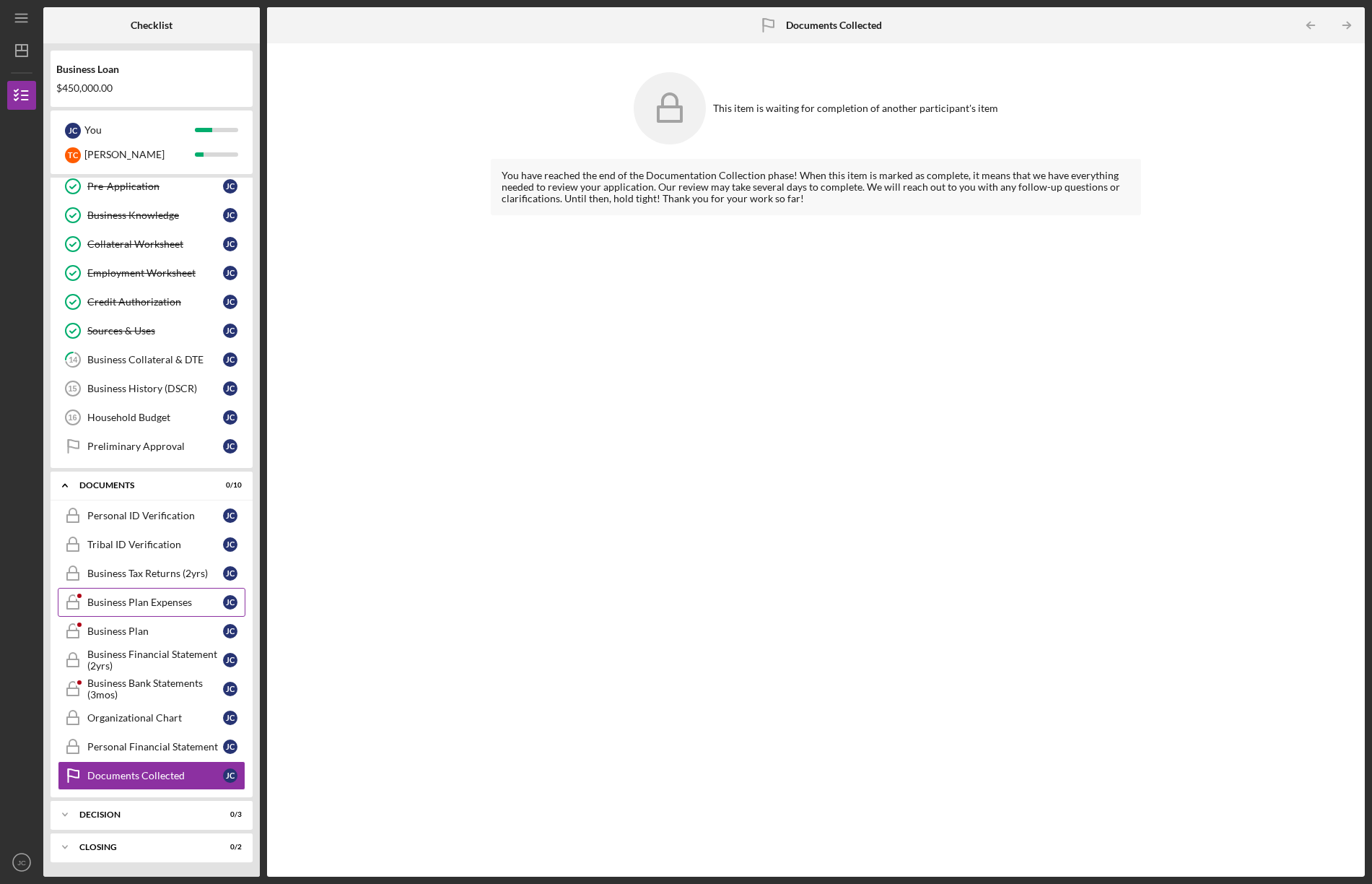
scroll to position [278, 0]
click at [93, 156] on div "[PERSON_NAME]" at bounding box center [139, 155] width 110 height 25
click at [75, 155] on div "T C" at bounding box center [72, 155] width 16 height 16
click at [69, 126] on div "[PERSON_NAME]" at bounding box center [72, 130] width 16 height 16
drag, startPoint x: 569, startPoint y: 119, endPoint x: 567, endPoint y: 112, distance: 7.3
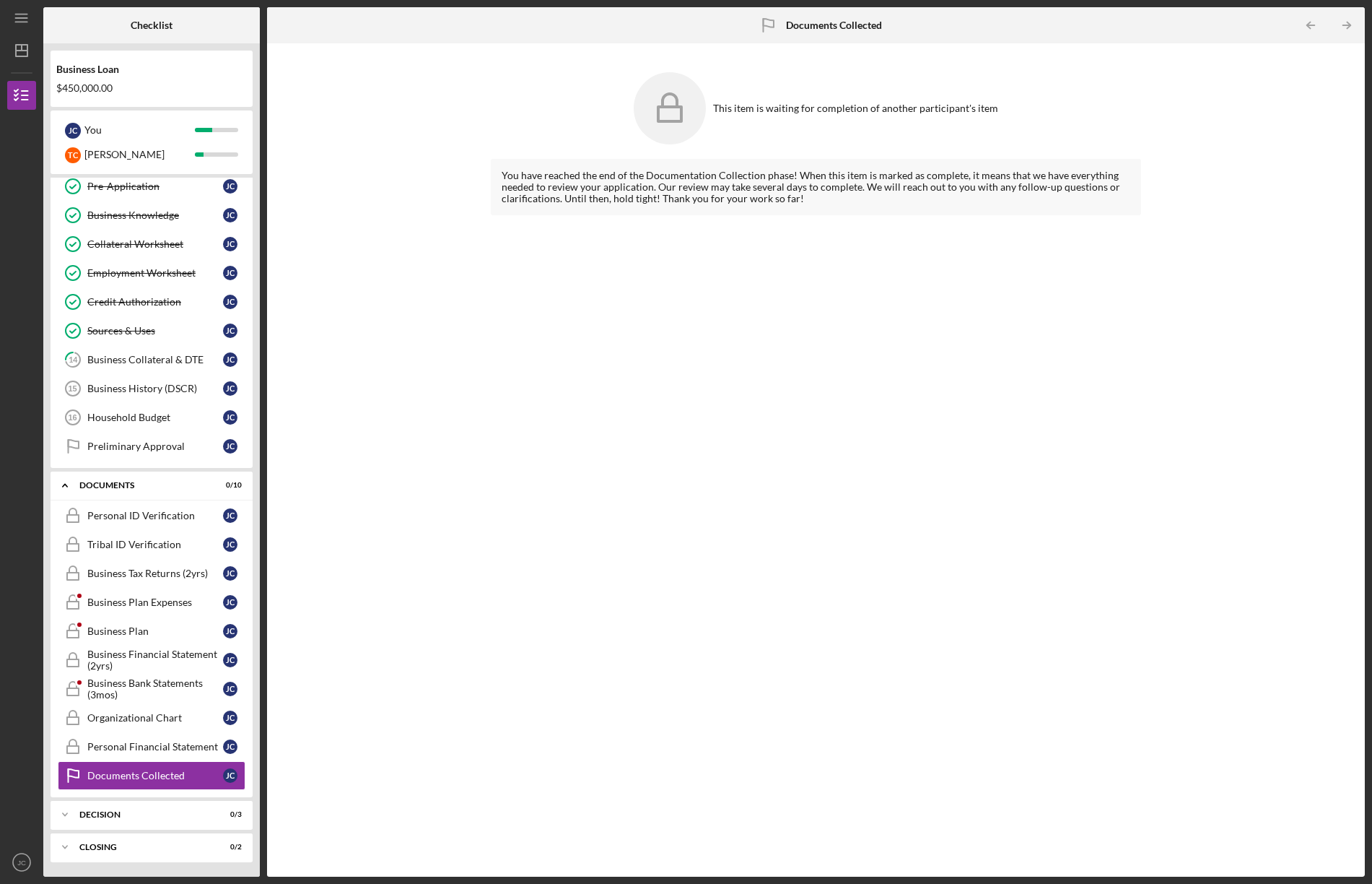
click at [569, 119] on div "This item is waiting for completion of another participant's item" at bounding box center [816, 108] width 650 height 86
